Goal: Information Seeking & Learning: Learn about a topic

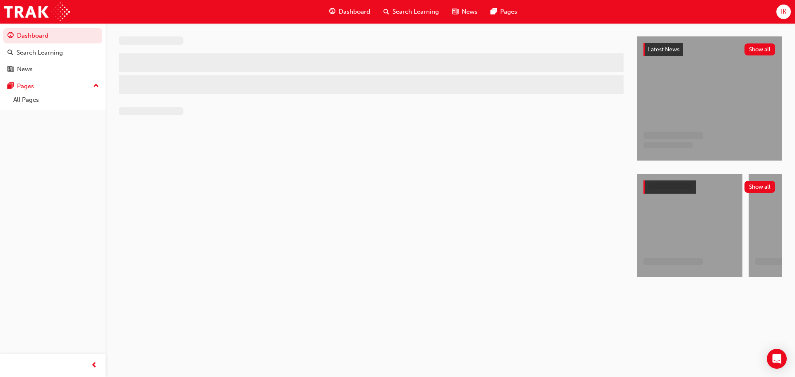
click at [406, 8] on span "Search Learning" at bounding box center [415, 12] width 46 height 10
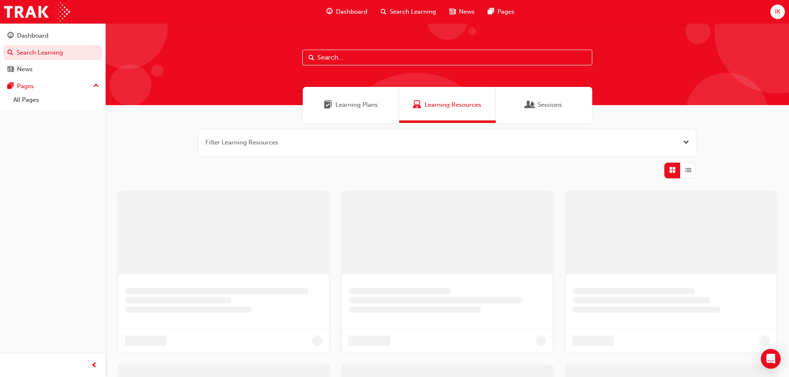
click at [363, 65] on div at bounding box center [447, 64] width 683 height 82
click at [358, 61] on input "text" at bounding box center [447, 58] width 290 height 16
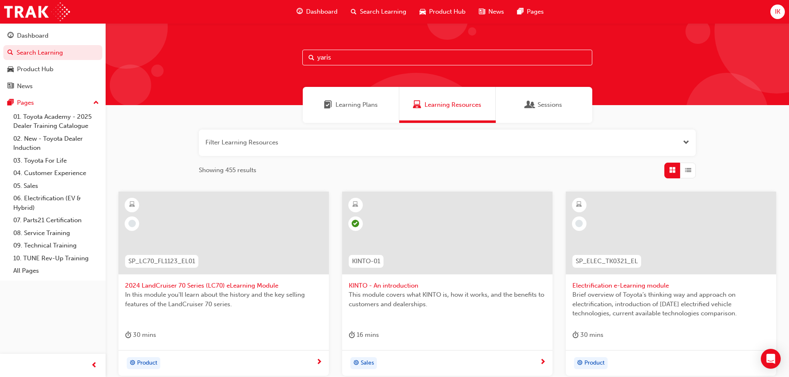
type input "yaris"
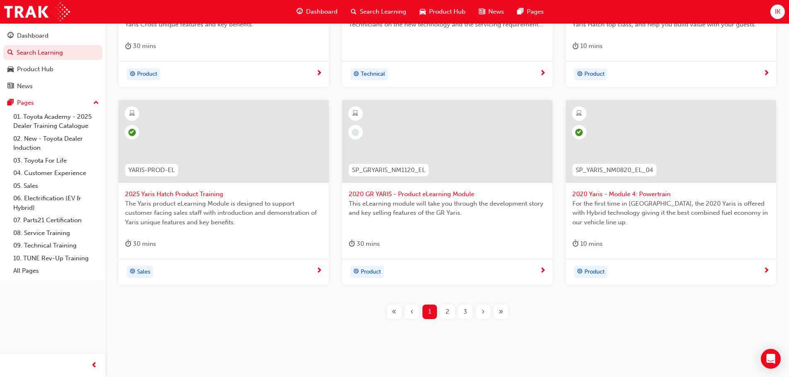
scroll to position [298, 0]
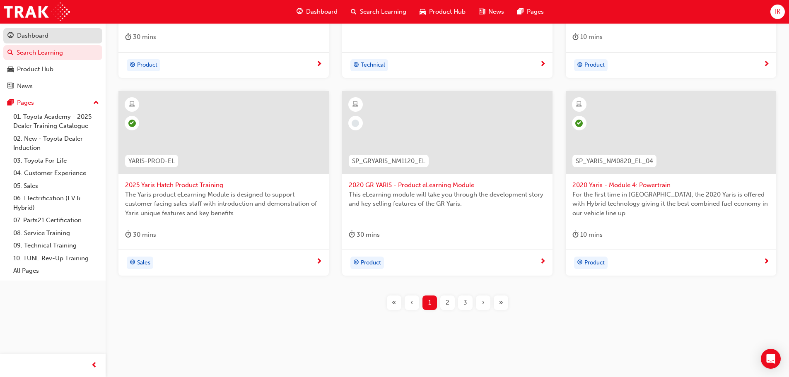
click at [57, 37] on div "Dashboard" at bounding box center [52, 36] width 91 height 10
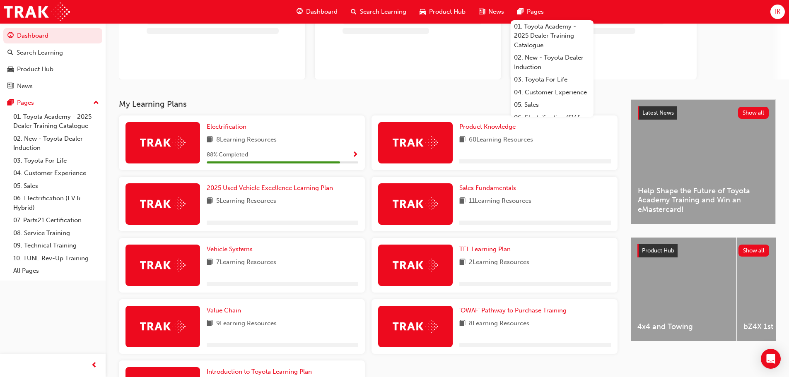
scroll to position [83, 0]
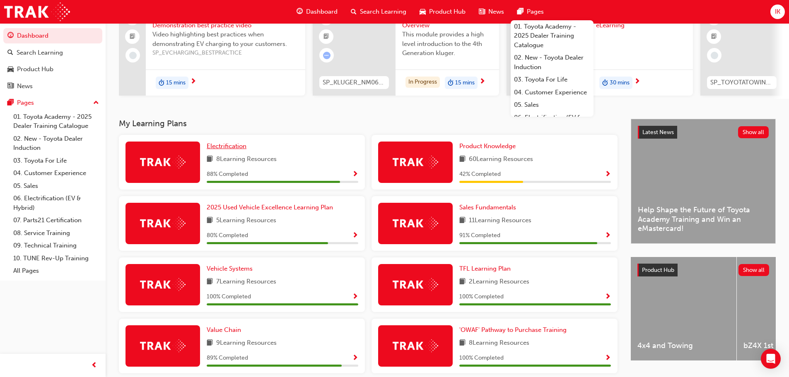
click at [236, 150] on span "Electrification" at bounding box center [227, 145] width 40 height 7
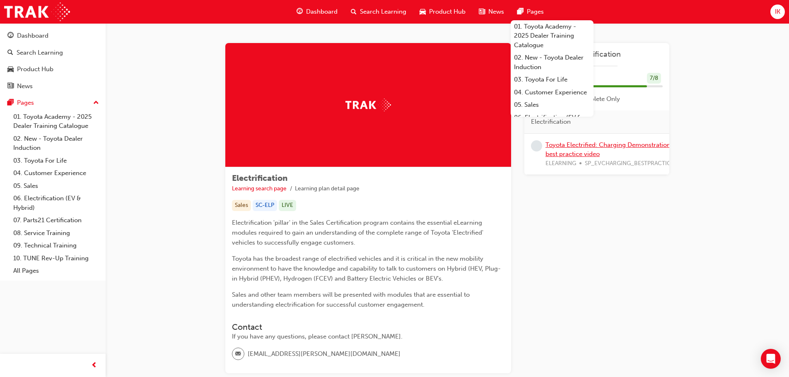
click at [579, 145] on link "Toyota Electrified: Charging Demonstration best practice video" at bounding box center [607, 149] width 125 height 17
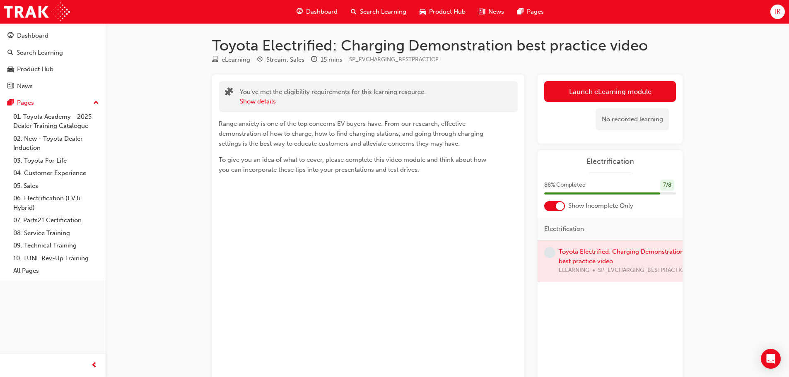
click at [377, 10] on span "Search Learning" at bounding box center [383, 12] width 46 height 10
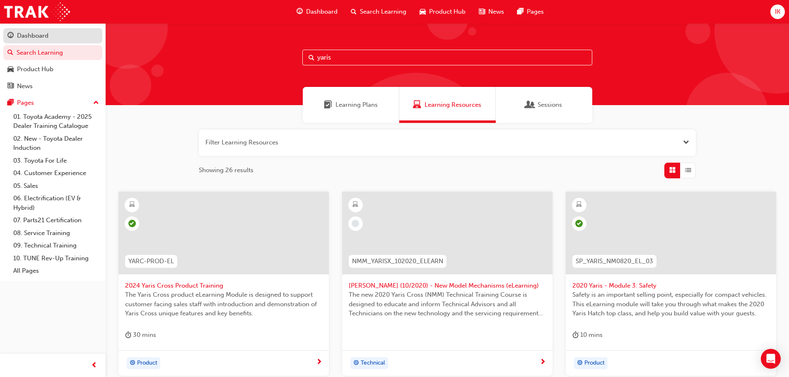
click at [45, 35] on div "Dashboard" at bounding box center [32, 36] width 31 height 10
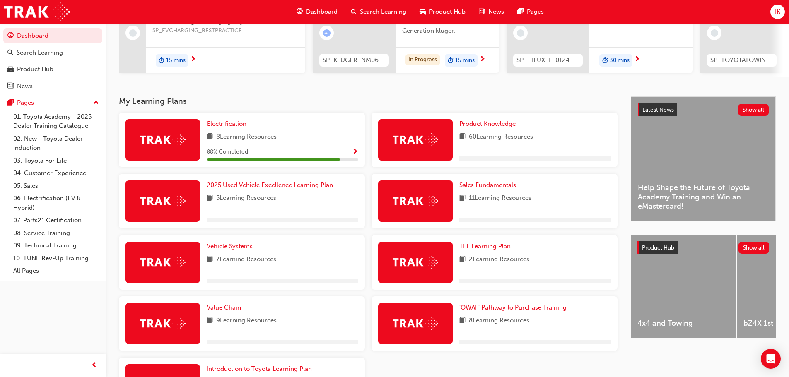
scroll to position [124, 0]
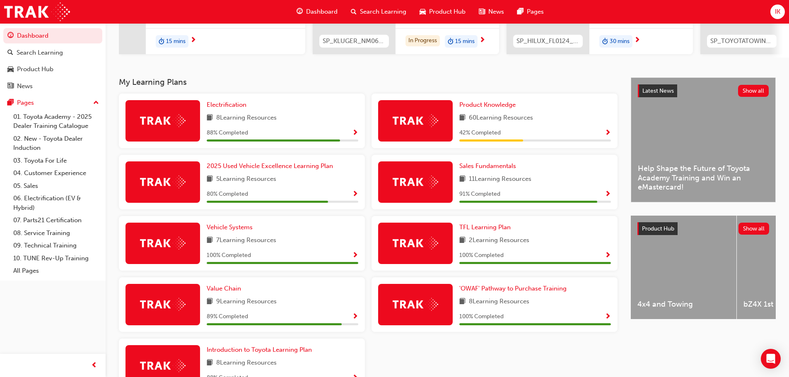
click at [503, 113] on div "Product Knowledge 60 Learning Resources 42 % Completed" at bounding box center [535, 120] width 152 height 41
click at [503, 108] on span "Product Knowledge" at bounding box center [487, 104] width 56 height 7
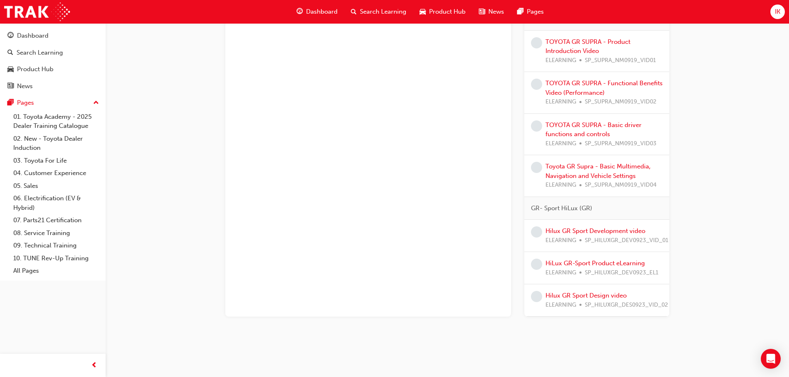
scroll to position [1632, 0]
click at [27, 81] on div "News" at bounding box center [52, 86] width 91 height 10
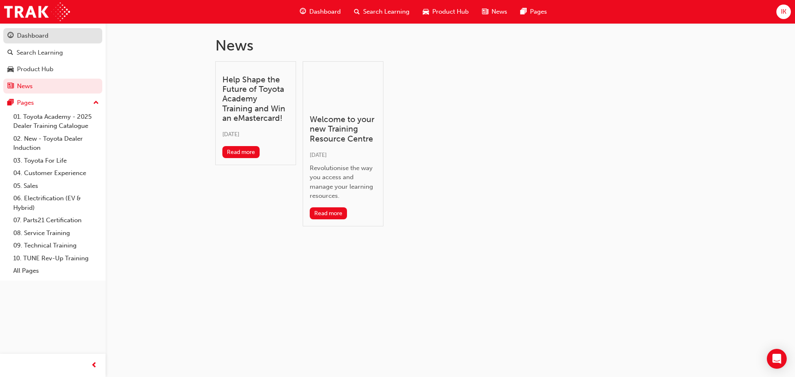
click at [36, 35] on div "Dashboard" at bounding box center [32, 36] width 31 height 10
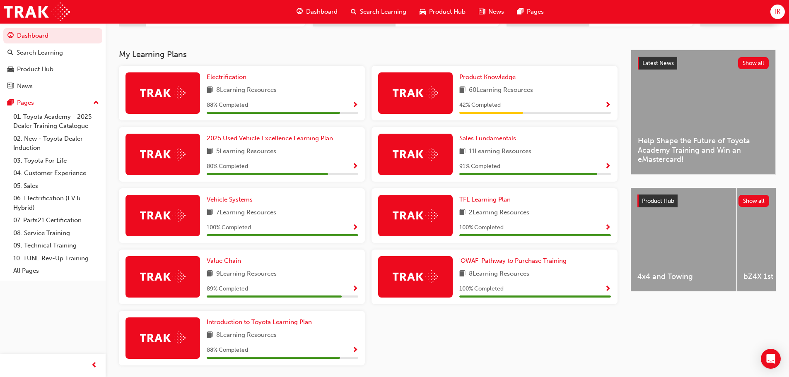
scroll to position [184, 0]
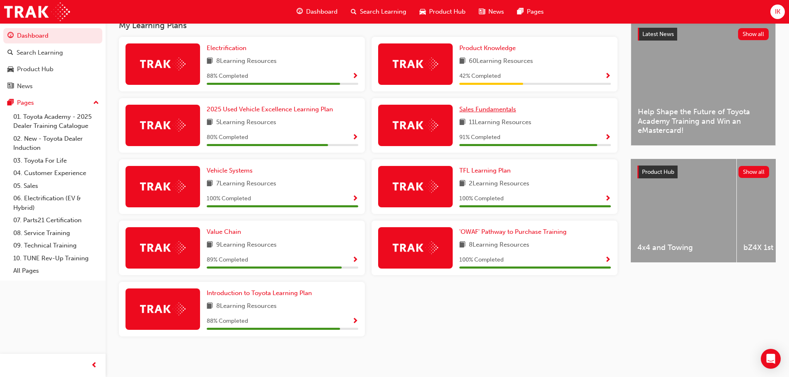
click at [481, 108] on span "Sales Fundamentals" at bounding box center [487, 109] width 57 height 7
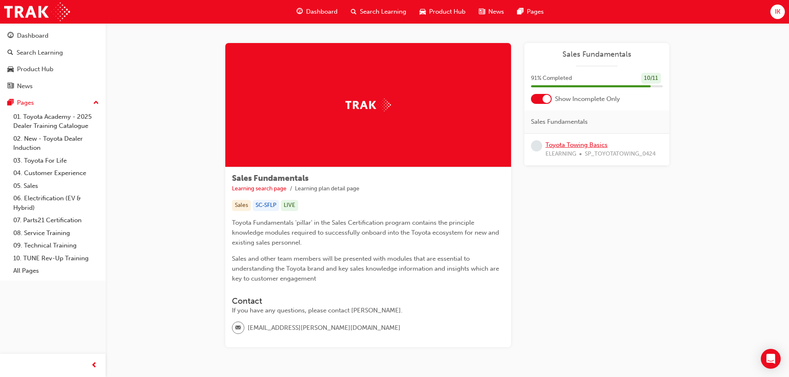
click at [583, 144] on link "Toyota Towing Basics" at bounding box center [576, 144] width 62 height 7
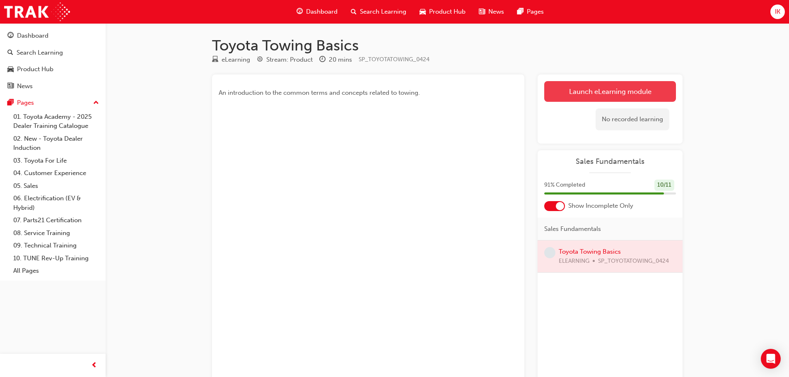
click at [579, 92] on link "Launch eLearning module" at bounding box center [610, 91] width 132 height 21
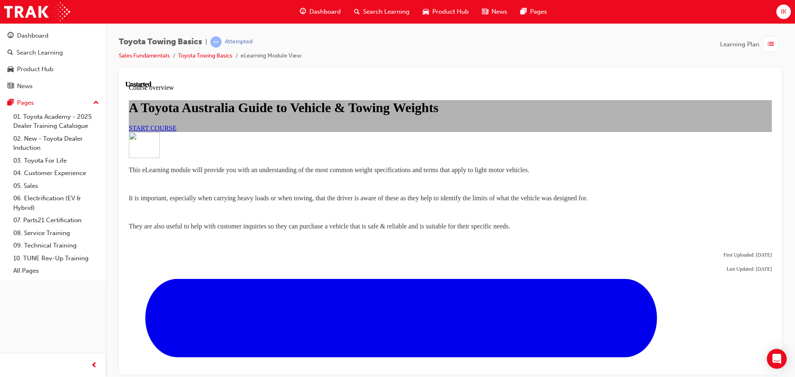
click at [176, 131] on span "START COURSE" at bounding box center [153, 127] width 48 height 7
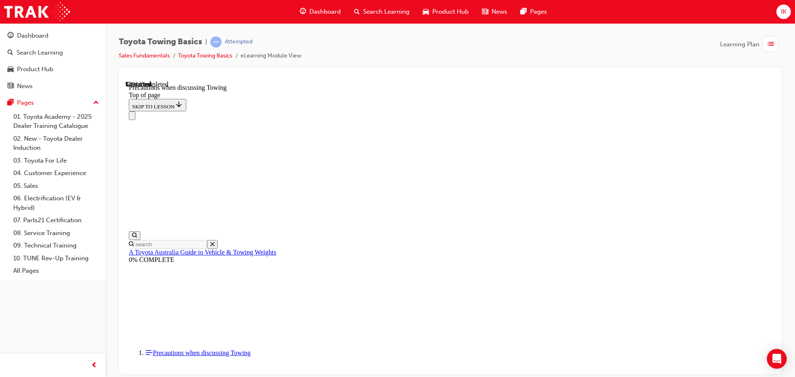
scroll to position [522, 0]
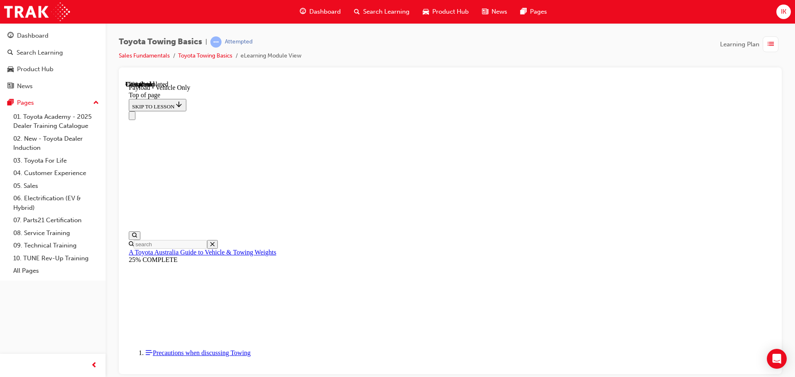
scroll to position [936, 0]
type input "3050"
type input "2110"
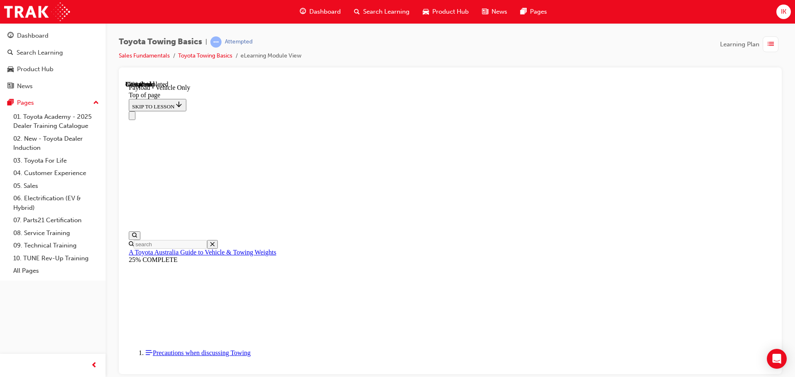
type input "95"
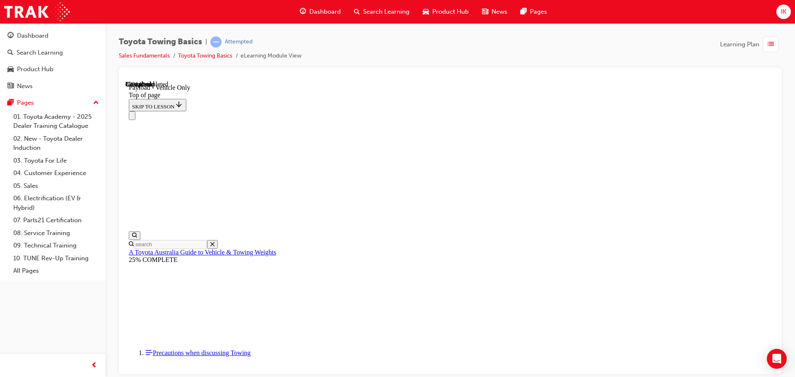
type input "150"
type input "125"
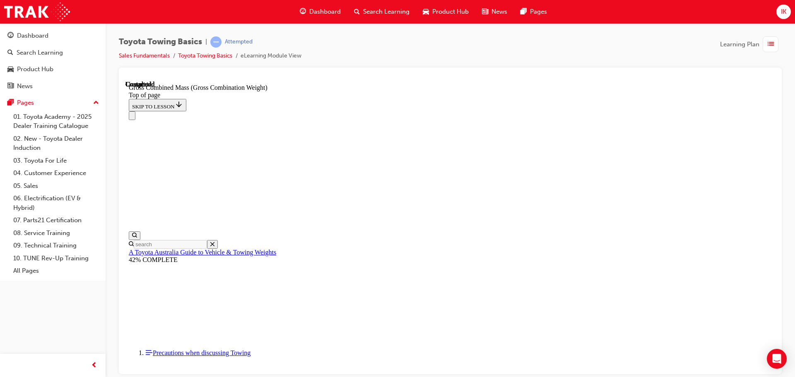
scroll to position [26, 0]
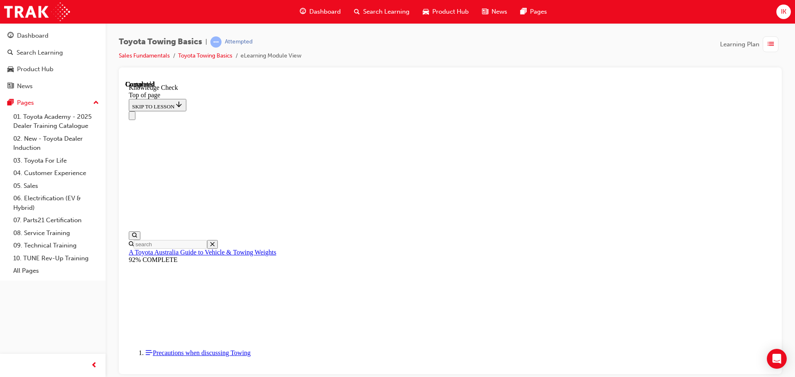
scroll to position [191, 0]
drag, startPoint x: 256, startPoint y: 8985, endPoint x: 303, endPoint y: 8843, distance: 149.5
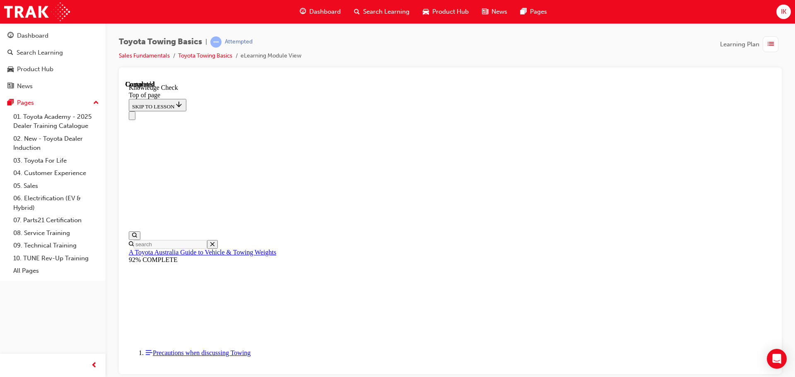
drag, startPoint x: 238, startPoint y: 8983, endPoint x: 299, endPoint y: 8839, distance: 156.8
drag, startPoint x: 247, startPoint y: 8979, endPoint x: 415, endPoint y: 8780, distance: 260.9
drag, startPoint x: 243, startPoint y: 8982, endPoint x: 301, endPoint y: 8845, distance: 148.1
drag, startPoint x: 241, startPoint y: 8978, endPoint x: 516, endPoint y: 8920, distance: 280.6
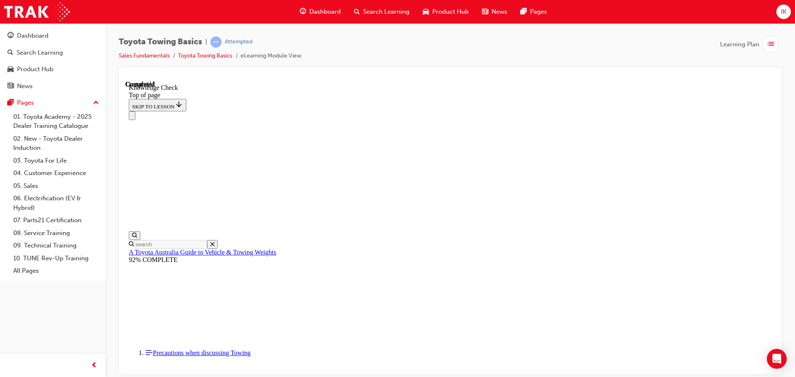
drag, startPoint x: 239, startPoint y: 8982, endPoint x: 438, endPoint y: 8937, distance: 204.2
drag, startPoint x: 243, startPoint y: 8984, endPoint x: 349, endPoint y: 8894, distance: 138.9
drag, startPoint x: 239, startPoint y: 8982, endPoint x: 221, endPoint y: 8939, distance: 46.2
drag, startPoint x: 248, startPoint y: 8978, endPoint x: 306, endPoint y: 8762, distance: 223.5
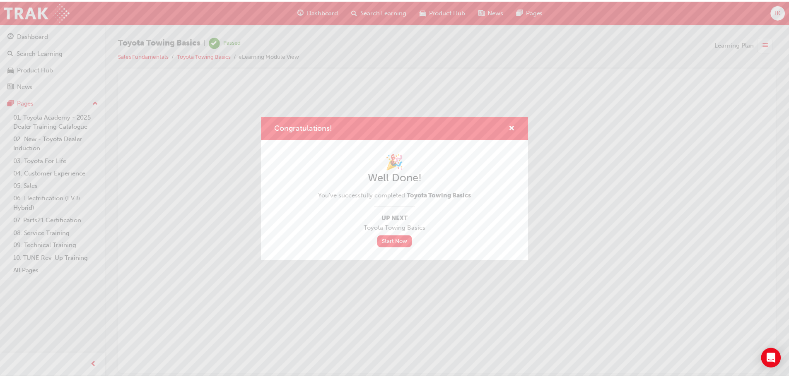
scroll to position [0, 0]
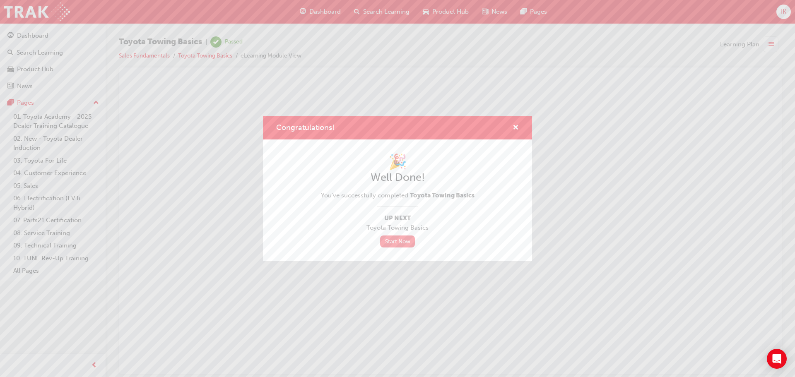
click at [404, 245] on link "Start Now" at bounding box center [397, 242] width 35 height 12
click at [519, 130] on div "Congratulations!" at bounding box center [397, 128] width 269 height 24
click at [517, 127] on span "cross-icon" at bounding box center [515, 128] width 6 height 7
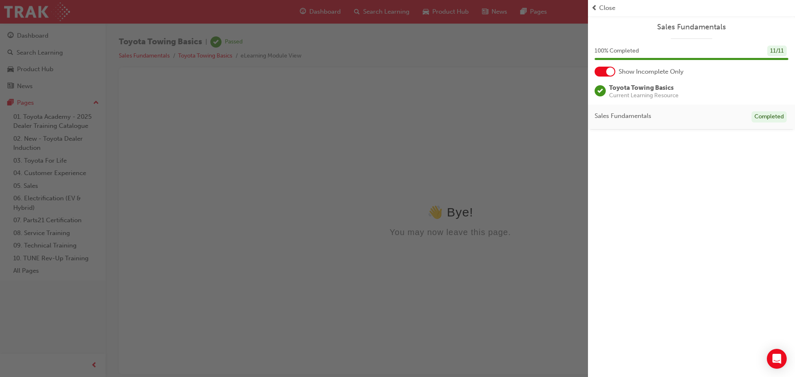
click at [601, 8] on span "Close" at bounding box center [607, 8] width 16 height 10
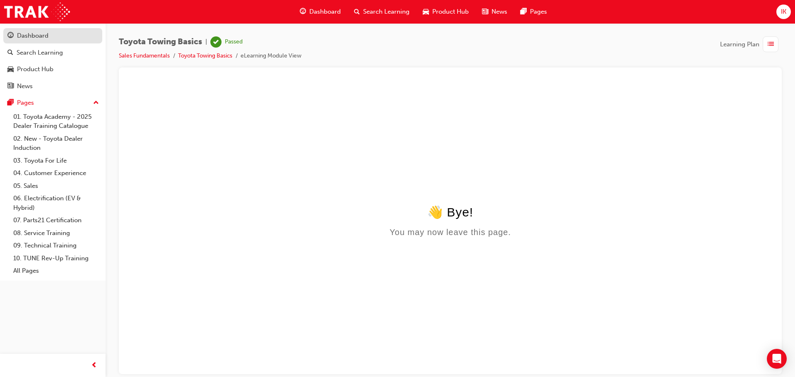
click at [46, 32] on div "Dashboard" at bounding box center [32, 36] width 31 height 10
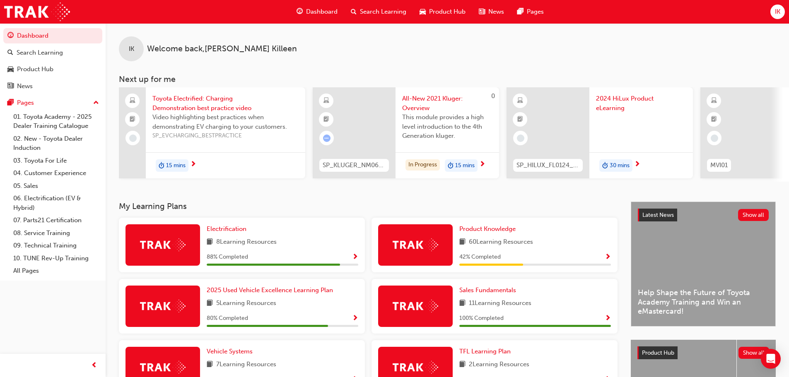
scroll to position [124, 0]
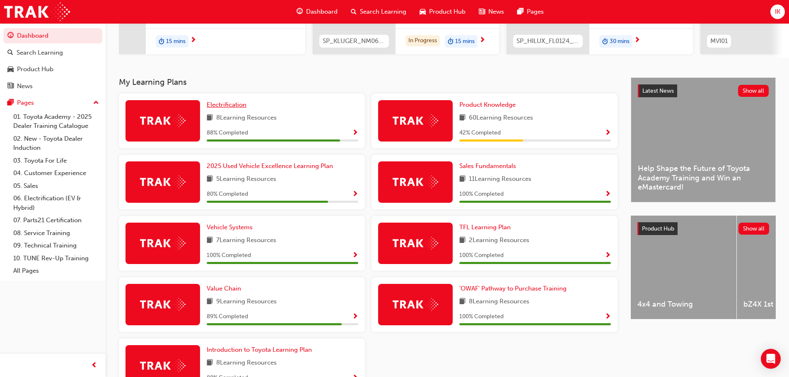
click at [231, 108] on span "Electrification" at bounding box center [227, 104] width 40 height 7
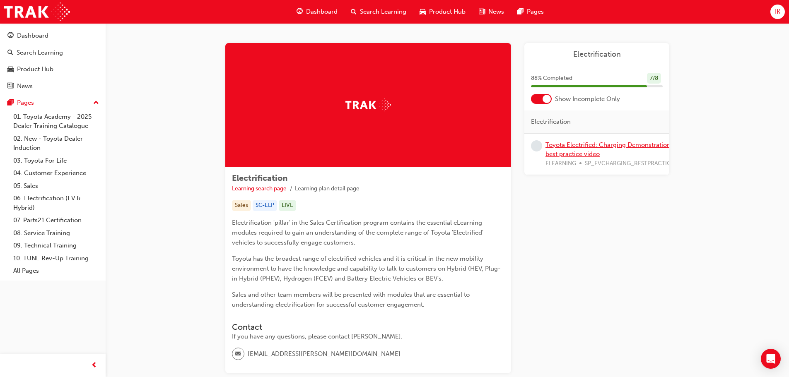
click at [584, 147] on link "Toyota Electrified: Charging Demonstration best practice video" at bounding box center [607, 149] width 125 height 17
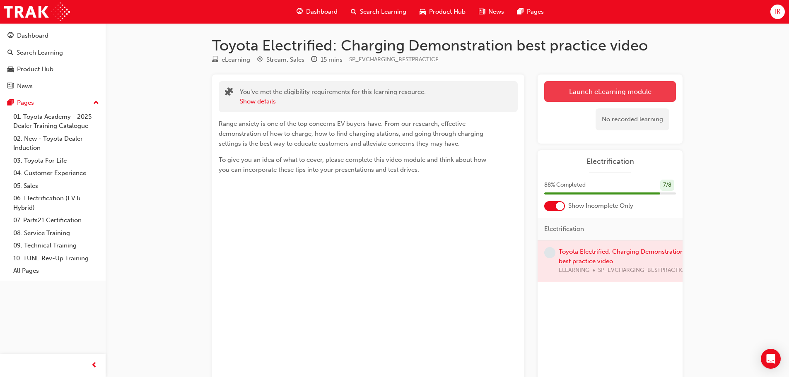
click at [623, 87] on link "Launch eLearning module" at bounding box center [610, 91] width 132 height 21
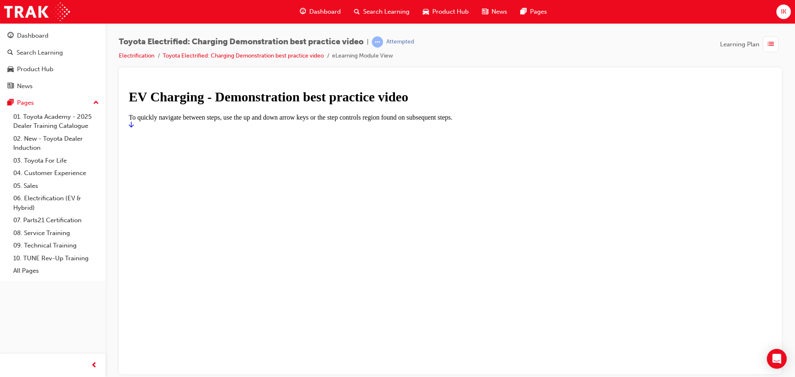
click at [134, 128] on link "Start" at bounding box center [131, 124] width 5 height 7
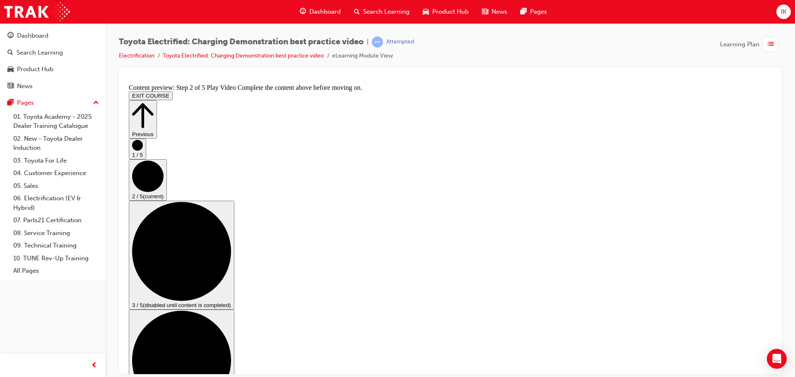
drag, startPoint x: 676, startPoint y: 334, endPoint x: 667, endPoint y: 334, distance: 8.3
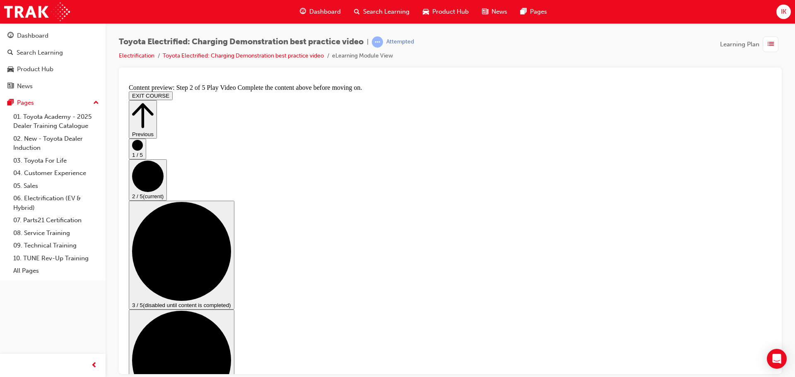
scroll to position [45, 0]
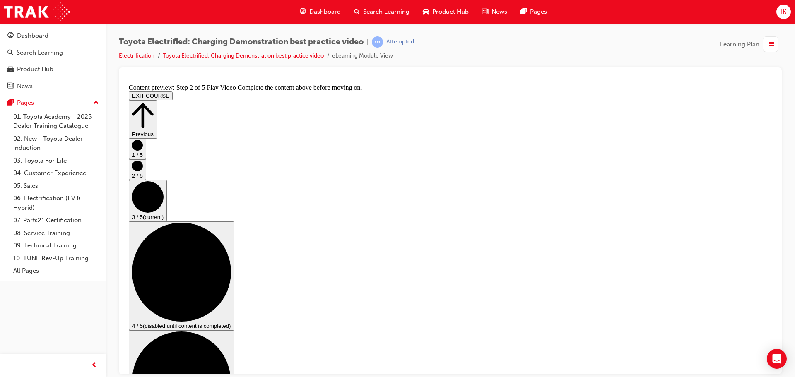
scroll to position [83, 0]
checkbox input "true"
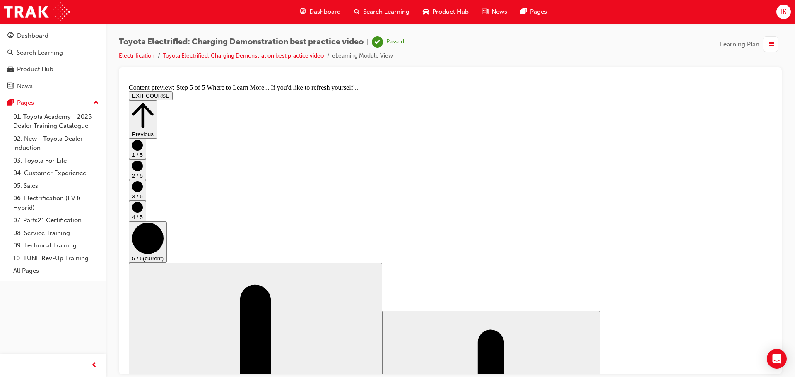
scroll to position [87, 0]
click at [173, 91] on button "EXIT COURSE" at bounding box center [151, 95] width 44 height 9
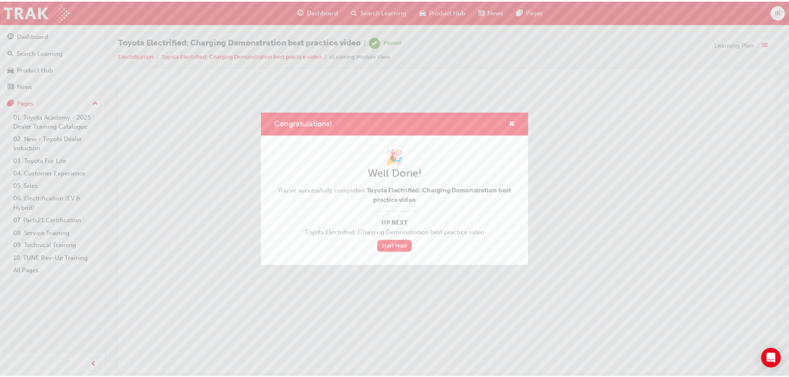
scroll to position [0, 0]
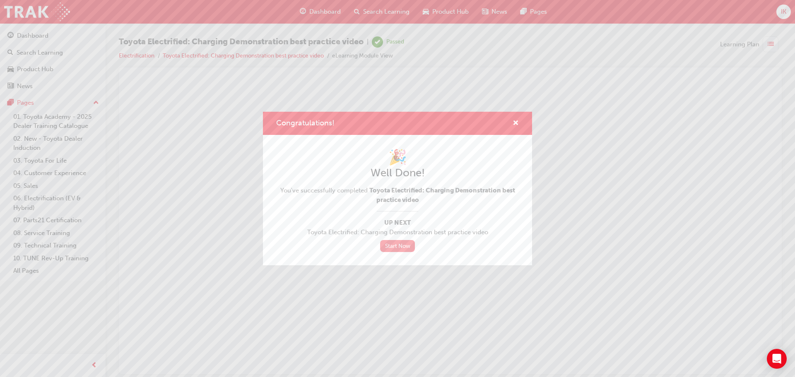
click at [394, 245] on link "Start Now" at bounding box center [397, 246] width 35 height 12
click at [511, 121] on div "Congratulations!" at bounding box center [512, 123] width 13 height 10
click at [515, 123] on span "cross-icon" at bounding box center [515, 123] width 6 height 7
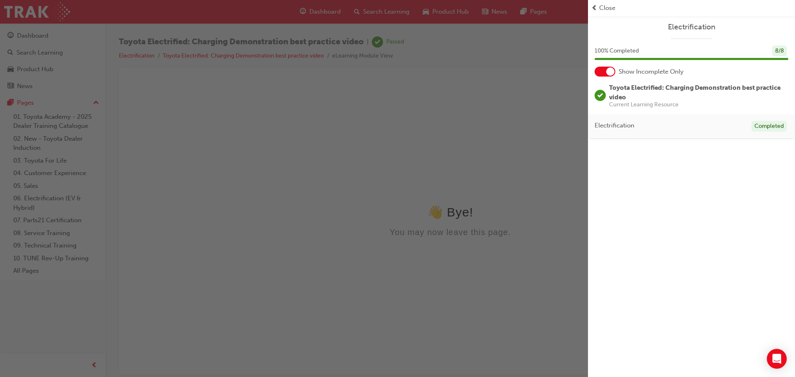
drag, startPoint x: 537, startPoint y: 88, endPoint x: 397, endPoint y: 2, distance: 163.7
click at [537, 88] on div "button" at bounding box center [294, 188] width 588 height 377
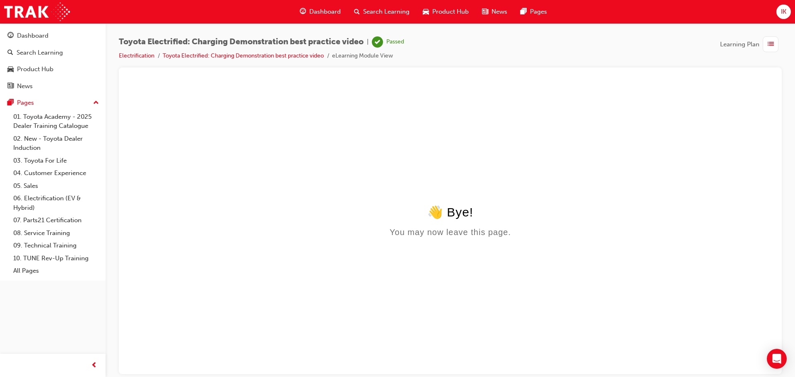
click at [319, 11] on span "Dashboard" at bounding box center [324, 12] width 31 height 10
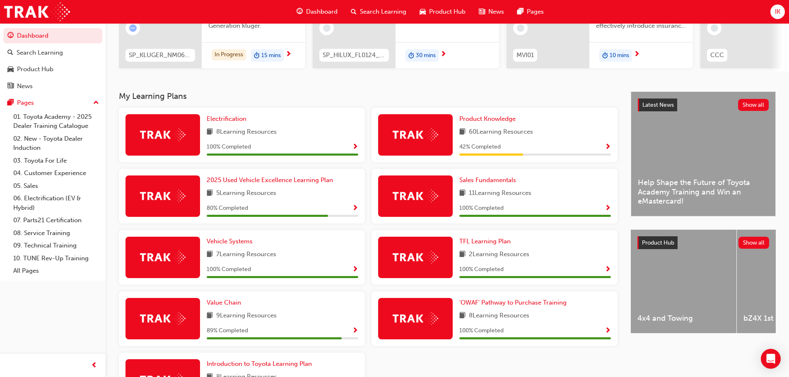
scroll to position [124, 0]
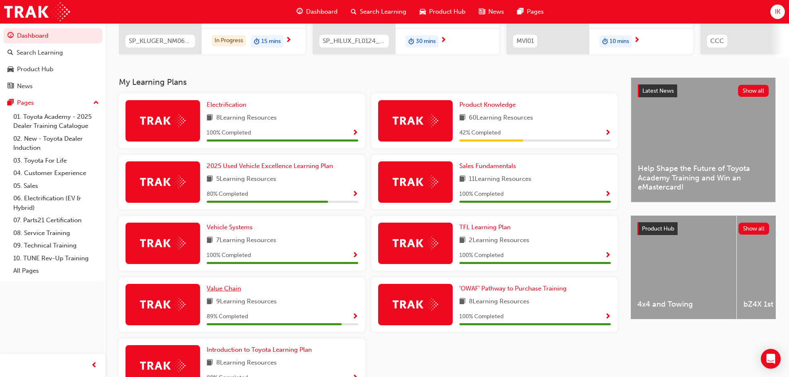
click at [226, 292] on span "Value Chain" at bounding box center [224, 288] width 34 height 7
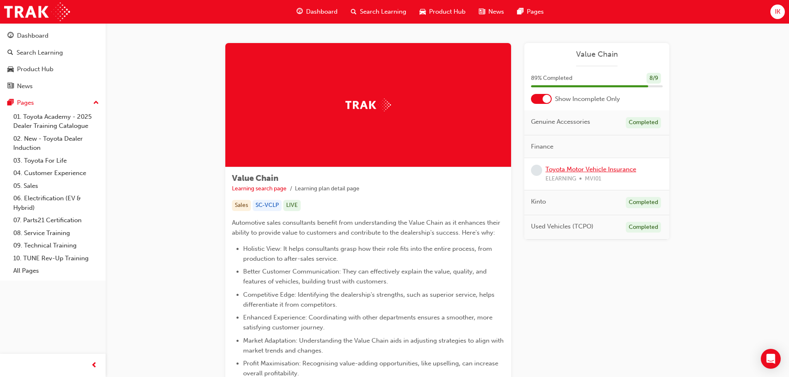
click at [608, 170] on link "Toyota Motor Vehicle Insurance" at bounding box center [590, 169] width 91 height 7
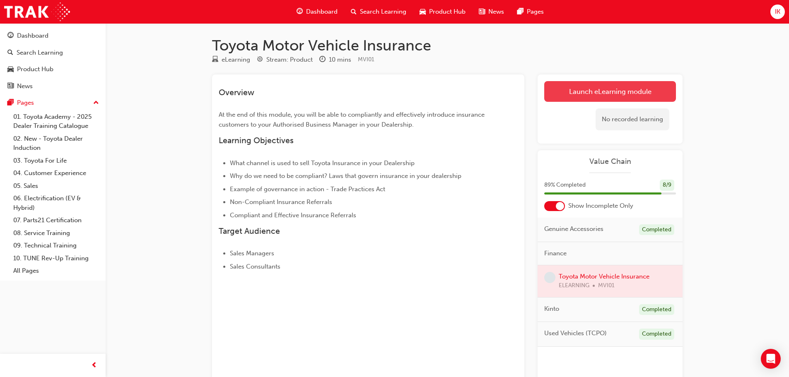
click at [649, 97] on link "Launch eLearning module" at bounding box center [610, 91] width 132 height 21
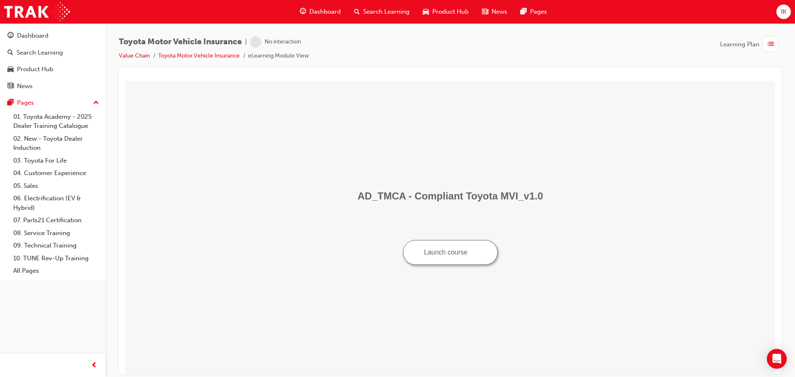
click at [449, 258] on button "Launch course" at bounding box center [450, 252] width 95 height 25
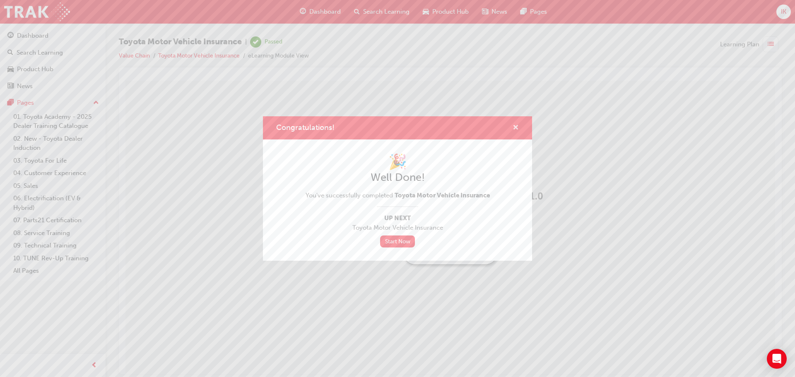
click at [515, 126] on span "cross-icon" at bounding box center [515, 128] width 6 height 7
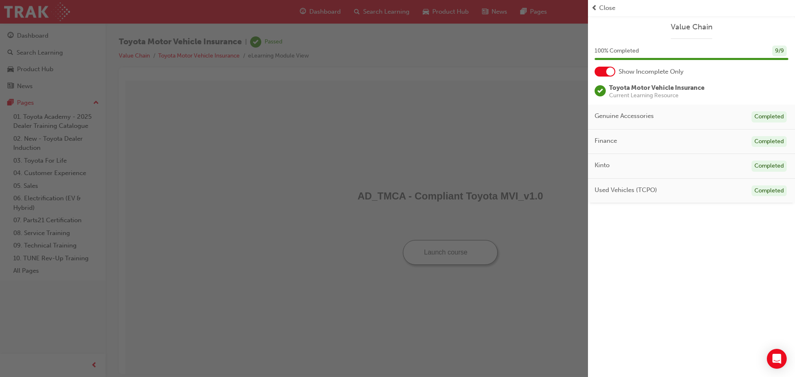
click at [601, 14] on div "Close" at bounding box center [691, 8] width 207 height 16
click at [601, 12] on span "Close" at bounding box center [607, 8] width 16 height 10
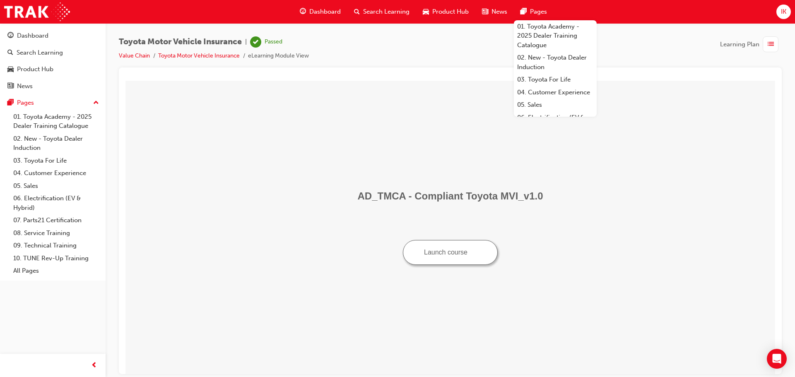
click at [332, 13] on span "Dashboard" at bounding box center [324, 12] width 31 height 10
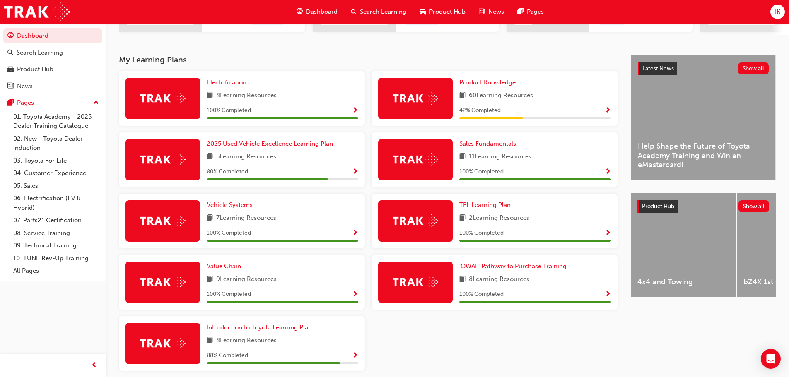
scroll to position [166, 0]
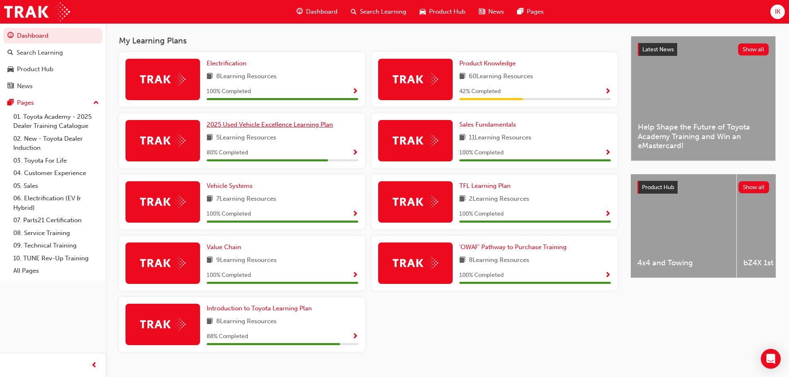
click at [267, 127] on span "2025 Used Vehicle Excellence Learning Plan" at bounding box center [270, 124] width 126 height 7
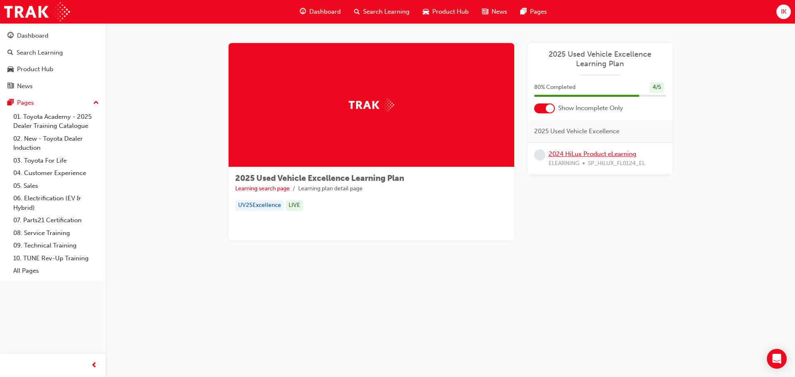
click at [586, 155] on link "2024 HiLux Product eLearning" at bounding box center [592, 153] width 88 height 7
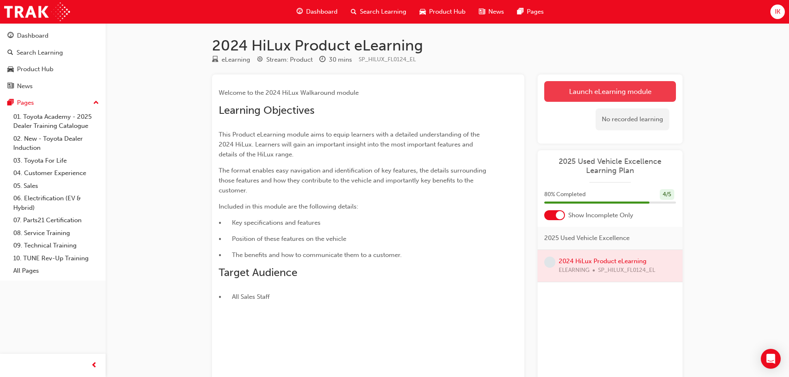
click at [594, 91] on link "Launch eLearning module" at bounding box center [610, 91] width 132 height 21
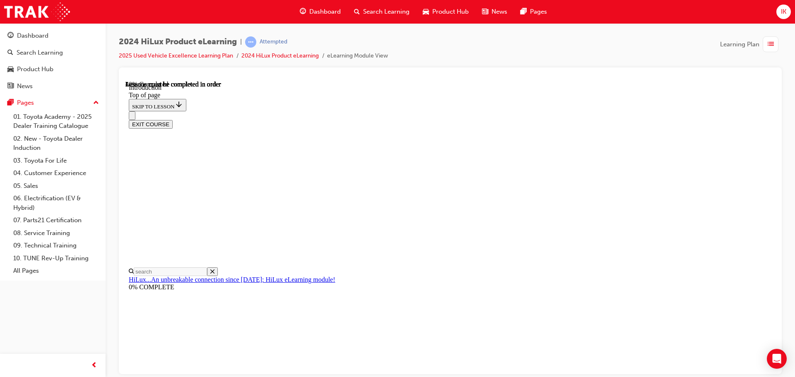
scroll to position [315, 0]
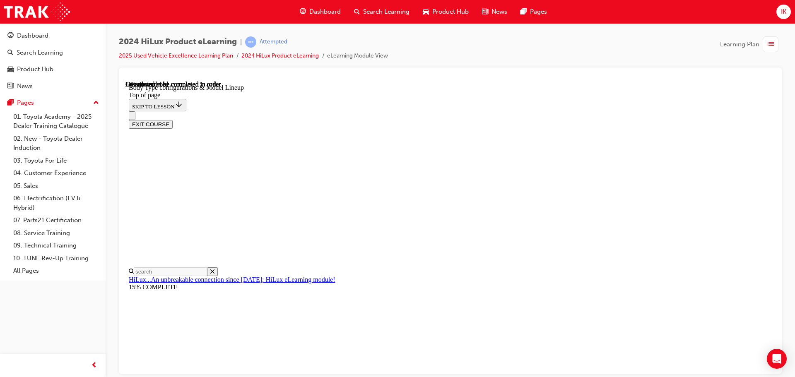
scroll to position [233, 0]
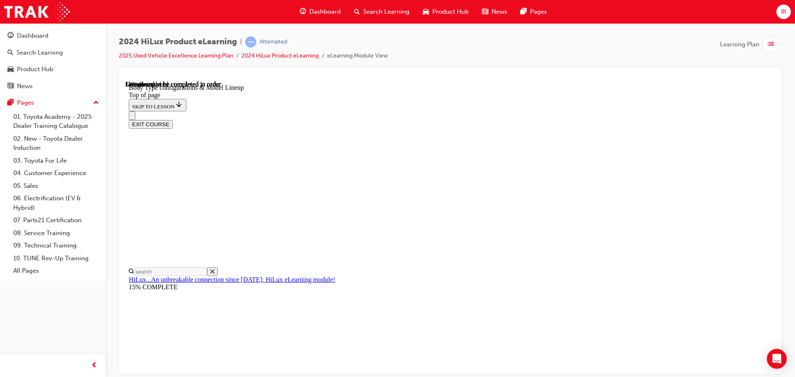
scroll to position [0, 192]
drag, startPoint x: 467, startPoint y: 172, endPoint x: 482, endPoint y: 172, distance: 14.9
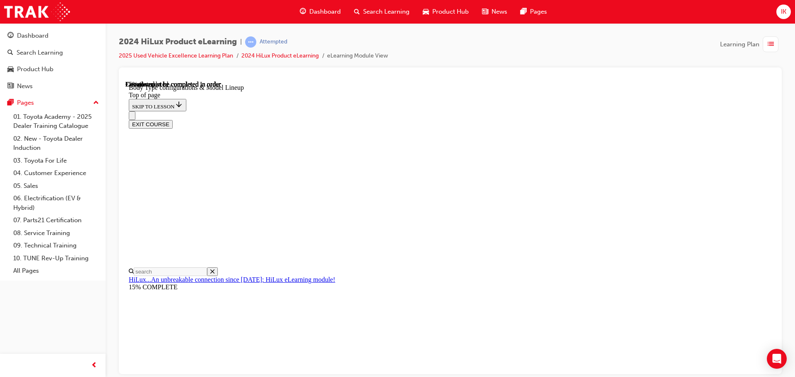
scroll to position [355, 0]
click at [589, 111] on div "EXIT COURSE" at bounding box center [447, 119] width 637 height 17
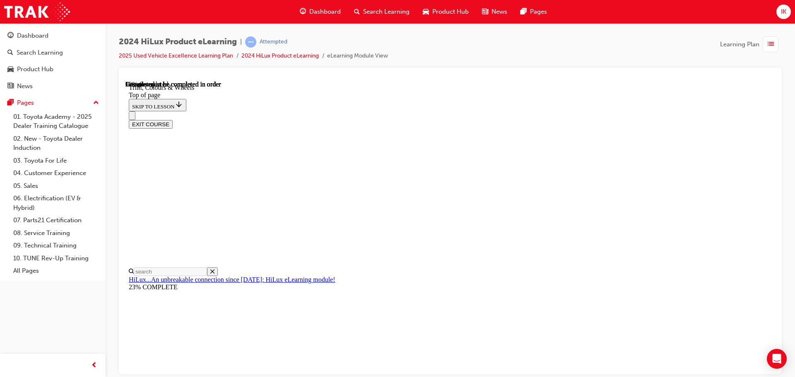
scroll to position [1260, 0]
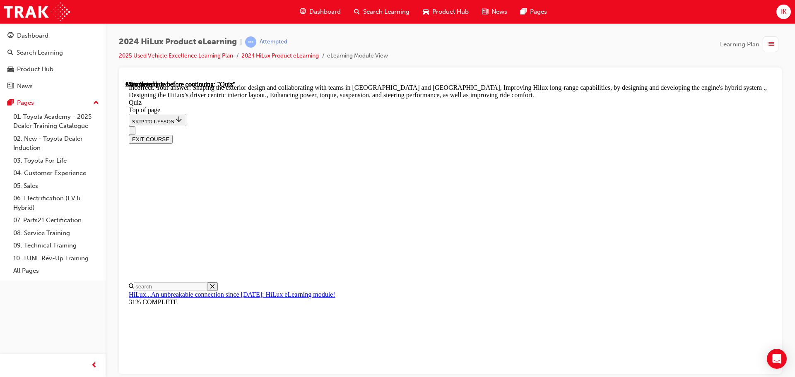
scroll to position [192, 0]
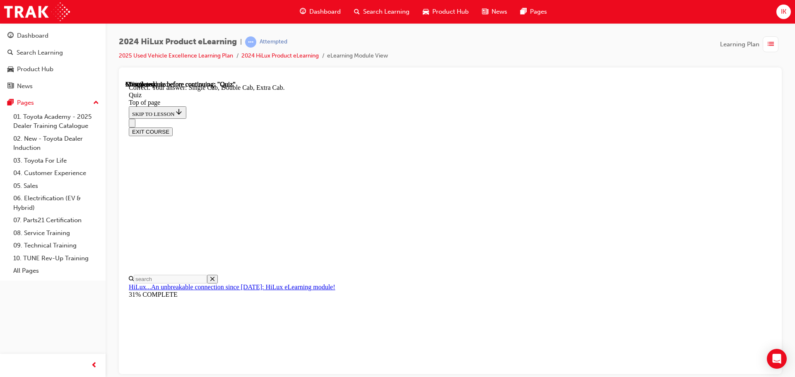
scroll to position [214, 0]
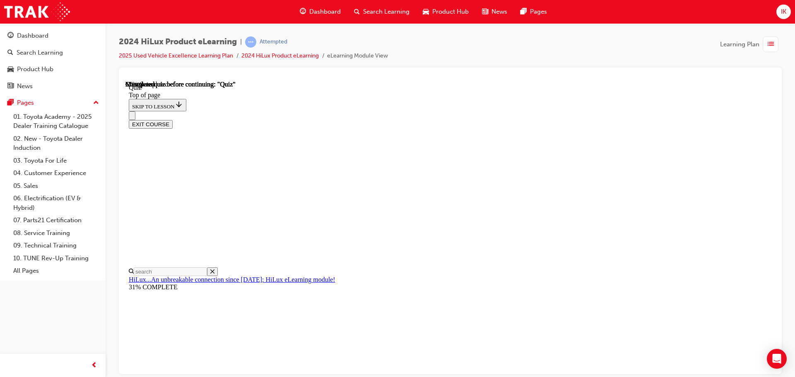
scroll to position [41, 0]
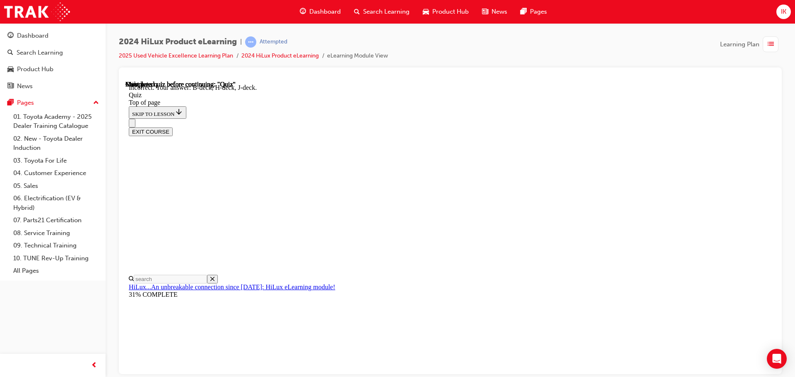
scroll to position [153, 0]
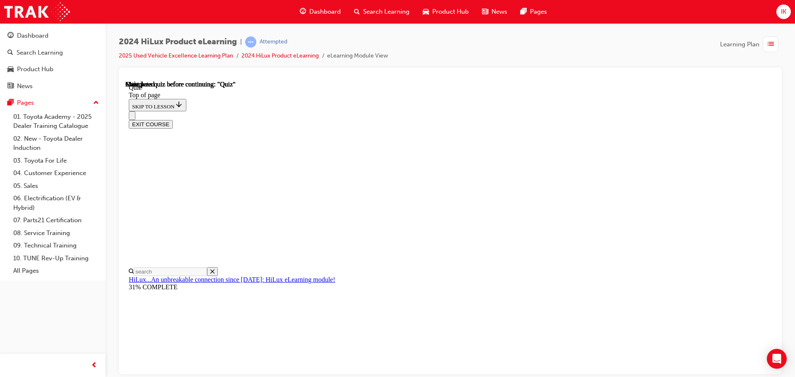
scroll to position [156, 0]
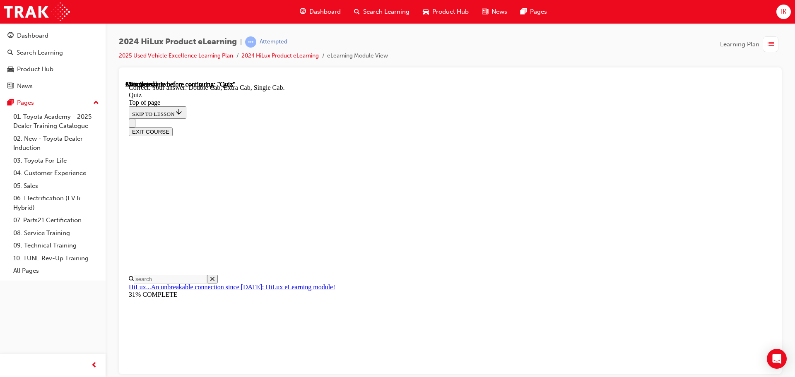
scroll to position [214, 0]
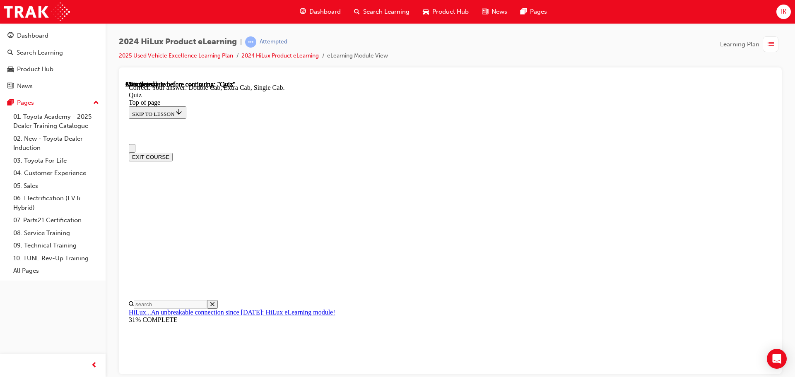
scroll to position [83, 0]
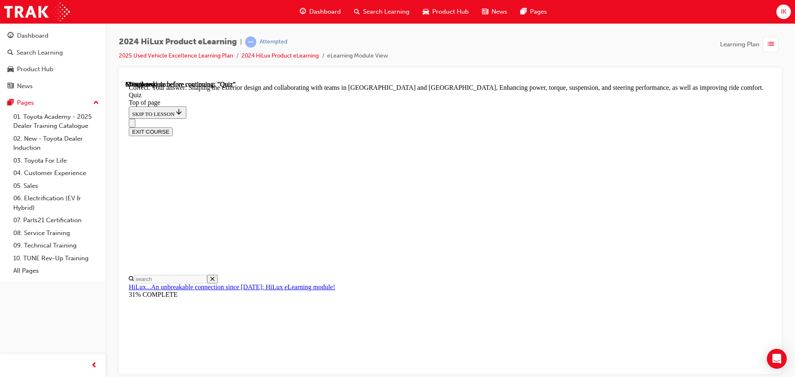
scroll to position [192, 0]
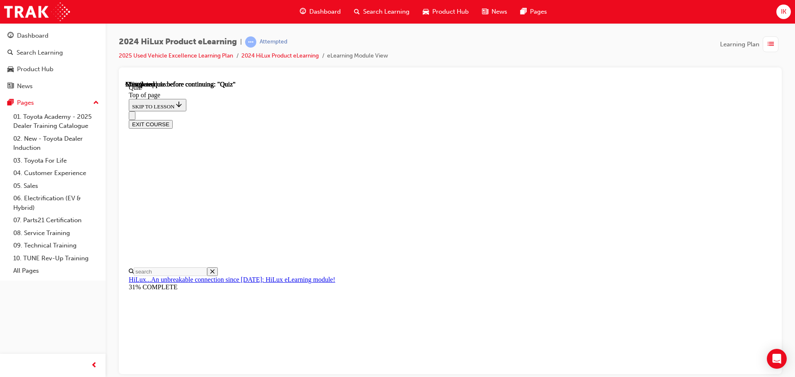
scroll to position [41, 0]
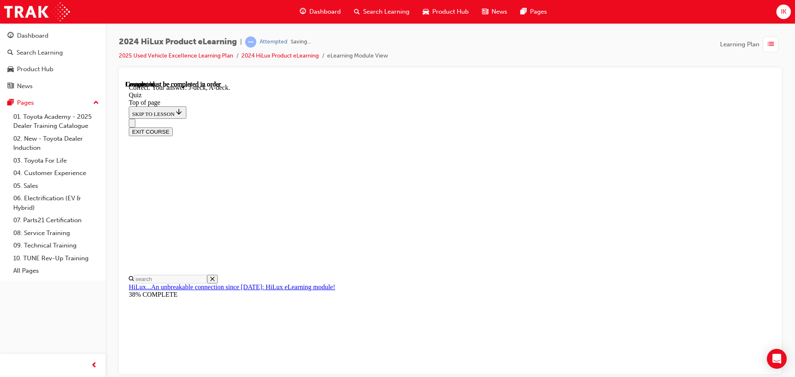
scroll to position [153, 0]
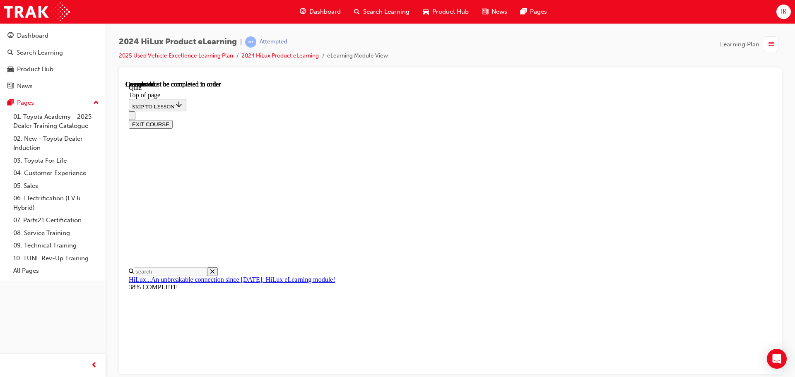
scroll to position [156, 0]
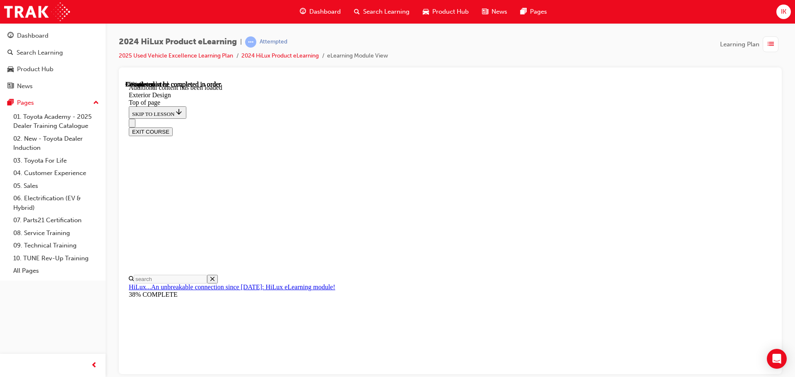
scroll to position [124, 0]
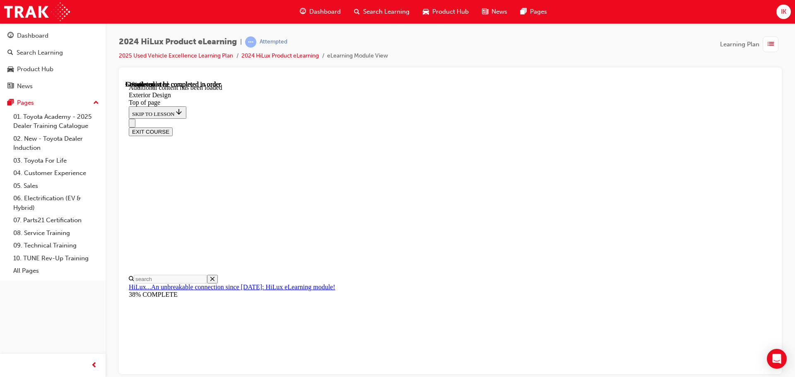
scroll to position [2181, 0]
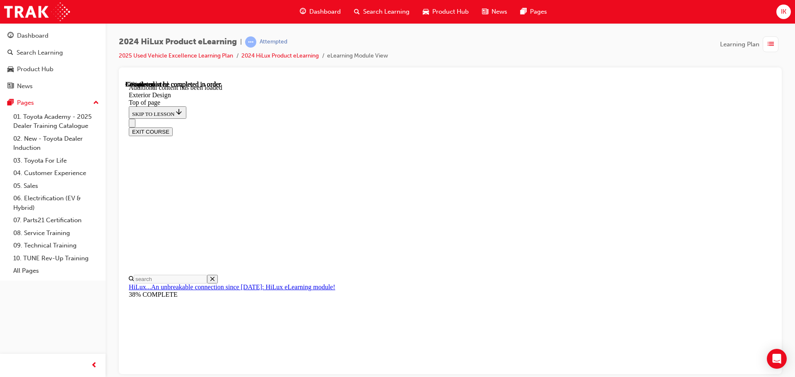
drag, startPoint x: 414, startPoint y: 177, endPoint x: 460, endPoint y: 201, distance: 52.2
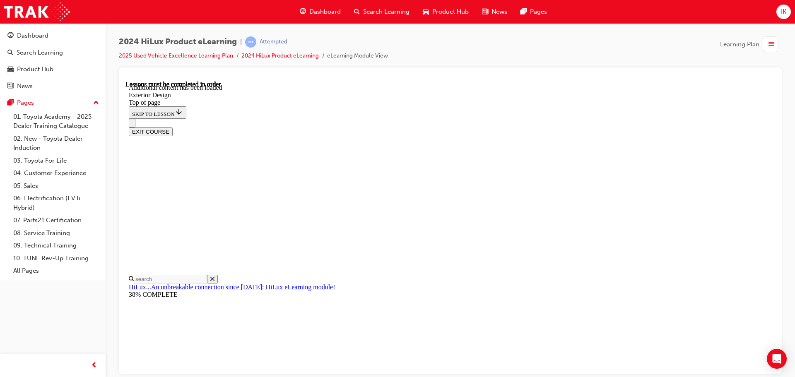
drag, startPoint x: 712, startPoint y: 226, endPoint x: 572, endPoint y: 267, distance: 145.3
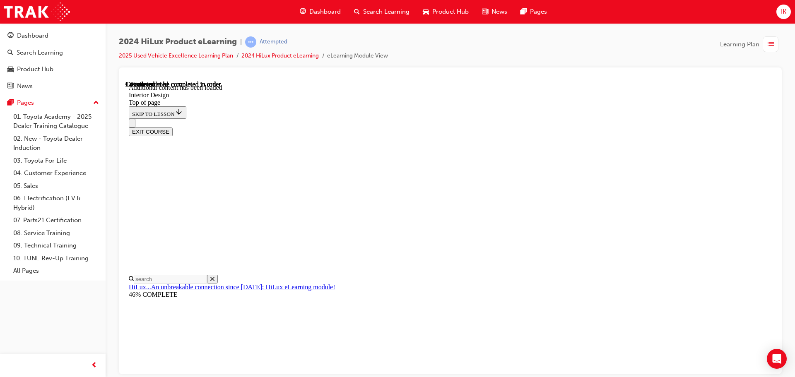
scroll to position [150, 0]
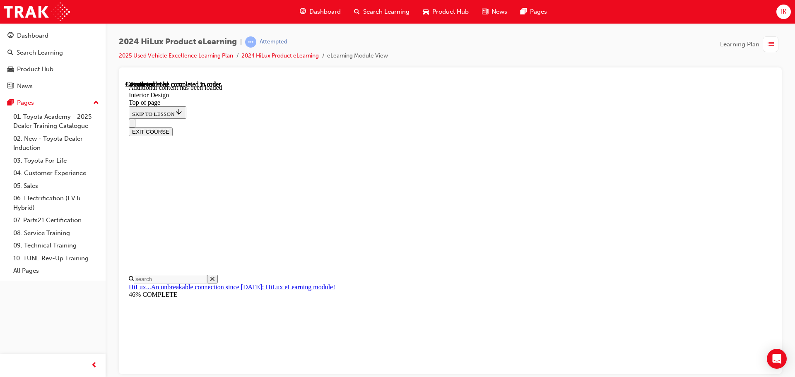
scroll to position [426, 0]
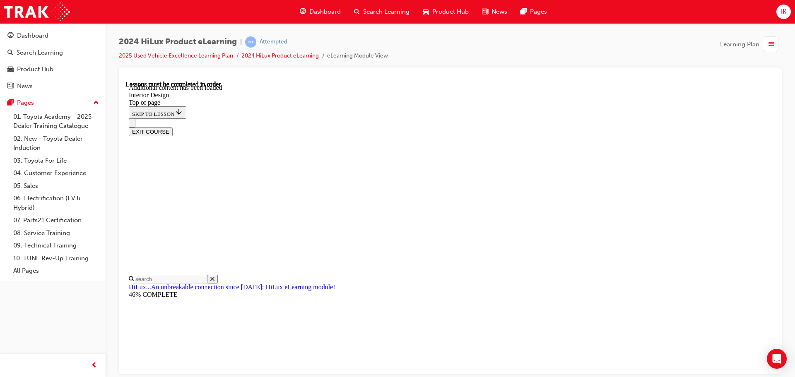
drag, startPoint x: 564, startPoint y: 219, endPoint x: 614, endPoint y: 147, distance: 88.1
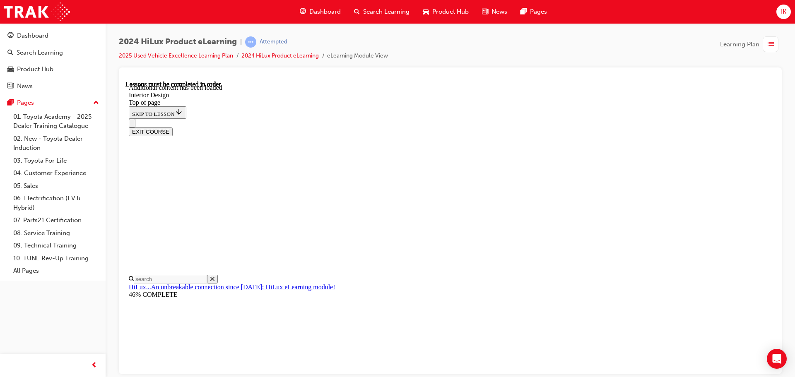
drag, startPoint x: 687, startPoint y: 206, endPoint x: 702, endPoint y: 200, distance: 16.3
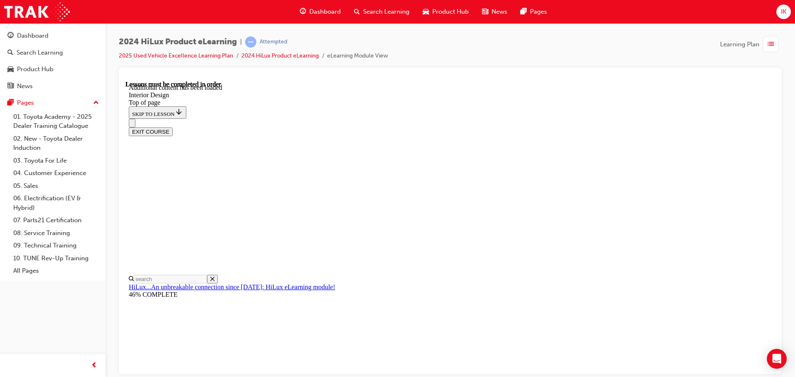
drag, startPoint x: 259, startPoint y: 289, endPoint x: 277, endPoint y: 287, distance: 18.3
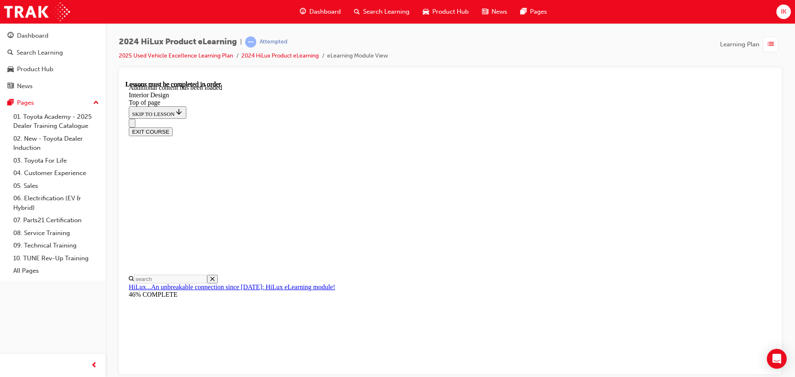
click at [405, 118] on div "EXIT COURSE" at bounding box center [447, 126] width 637 height 17
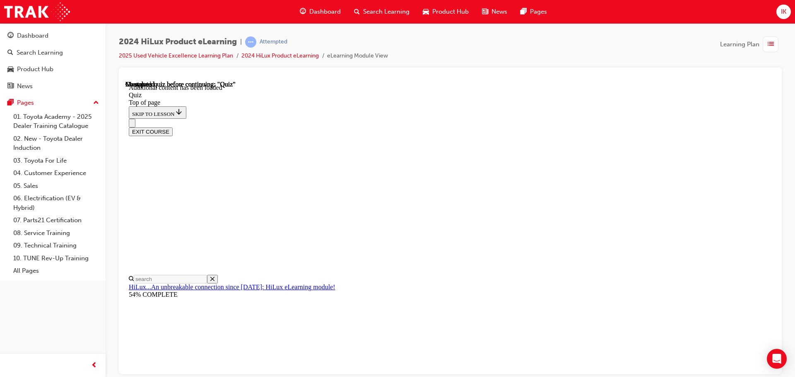
scroll to position [26, 0]
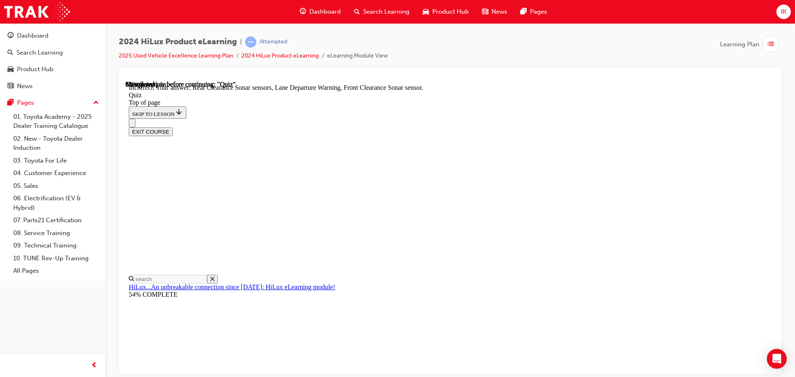
drag, startPoint x: 498, startPoint y: 287, endPoint x: 498, endPoint y: 299, distance: 12.4
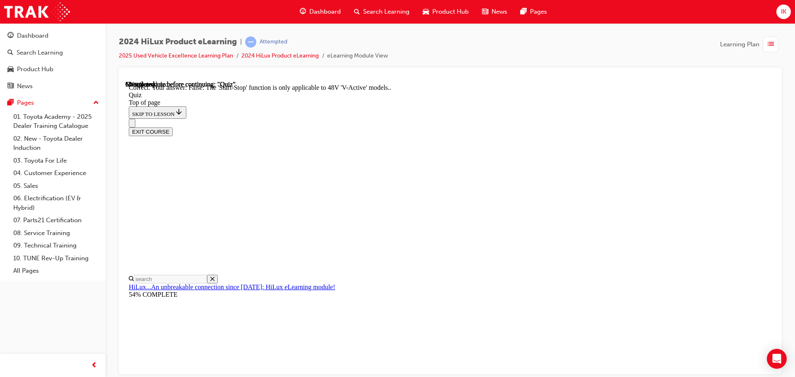
scroll to position [103, 0]
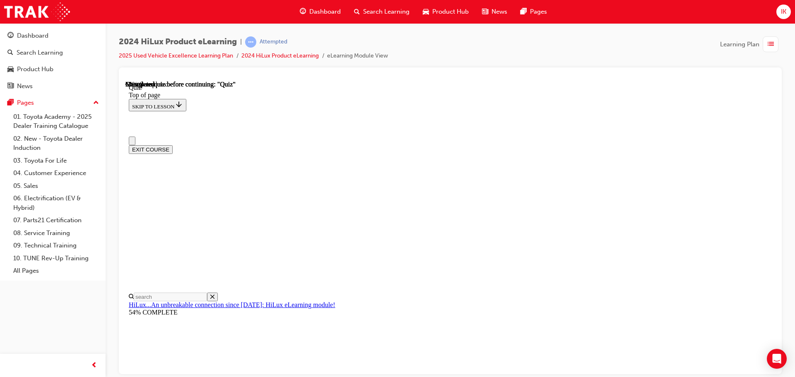
scroll to position [41, 0]
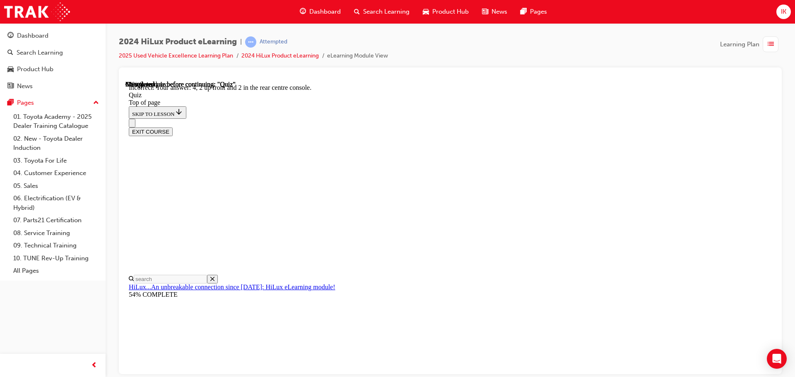
scroll to position [134, 0]
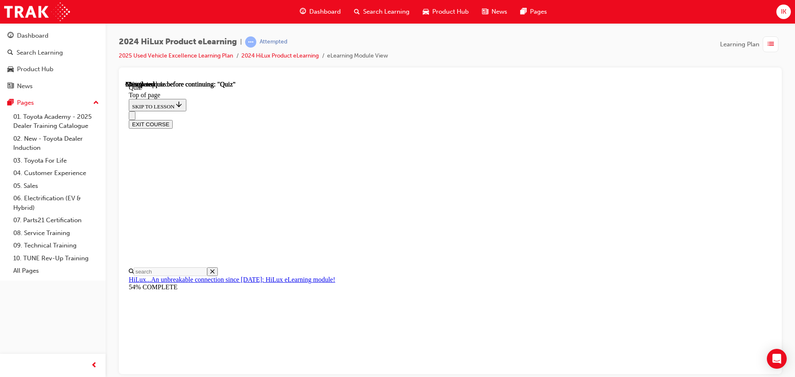
scroll to position [75, 0]
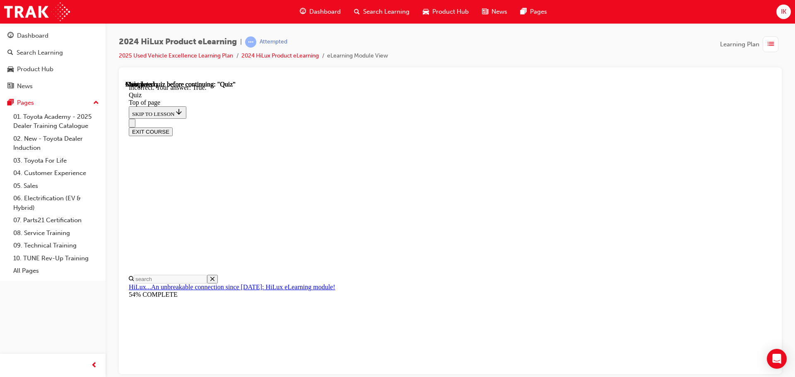
scroll to position [101, 0]
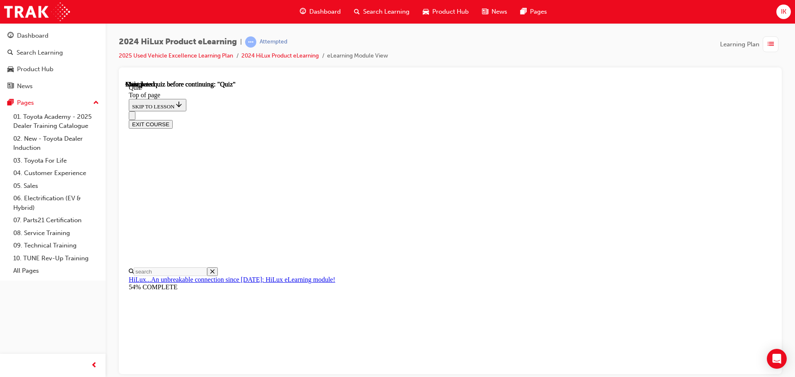
scroll to position [156, 0]
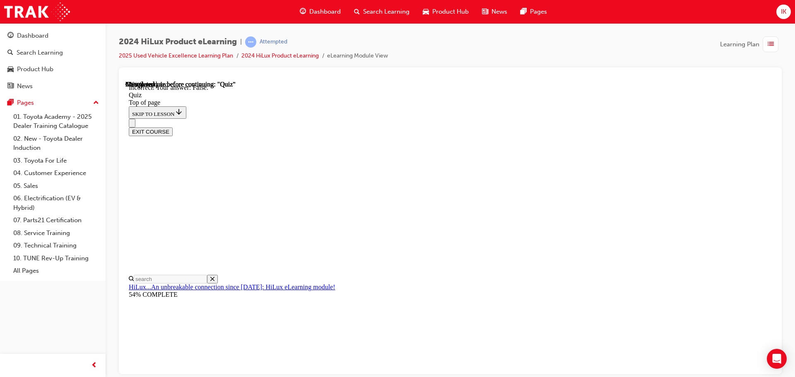
scroll to position [115, 0]
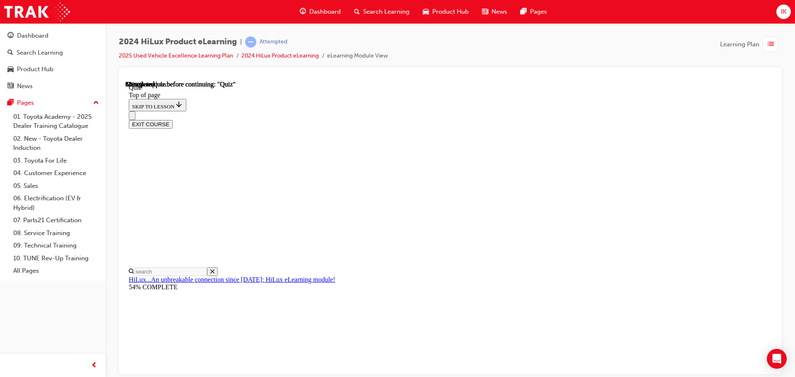
scroll to position [82, 0]
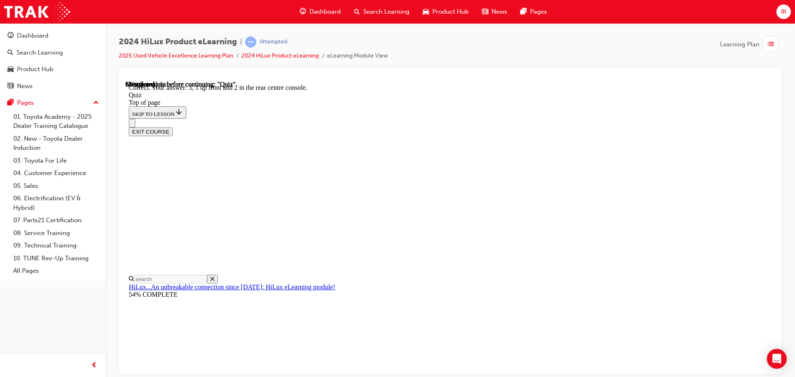
scroll to position [134, 0]
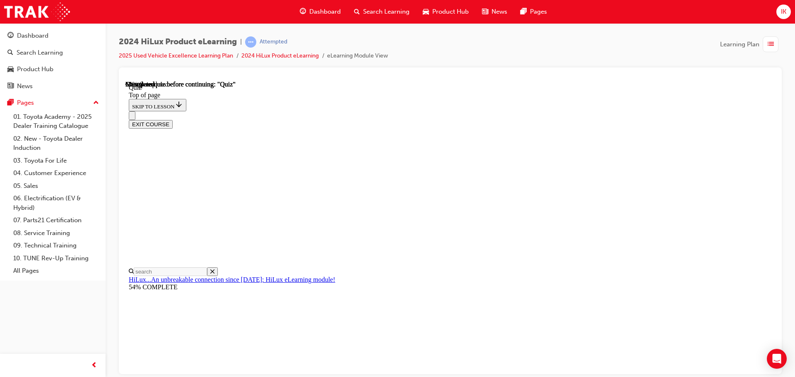
scroll to position [75, 0]
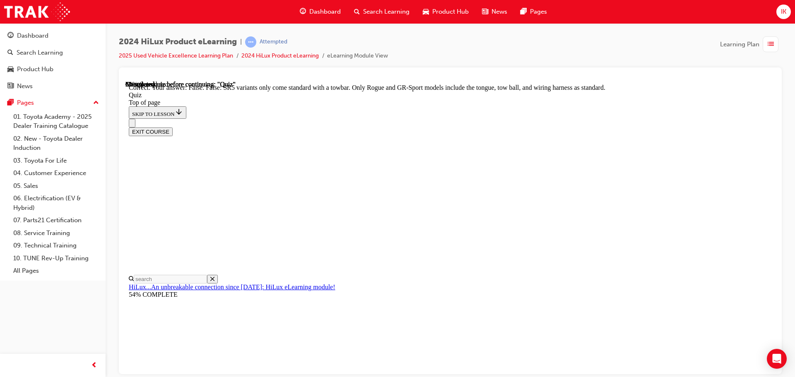
scroll to position [152, 0]
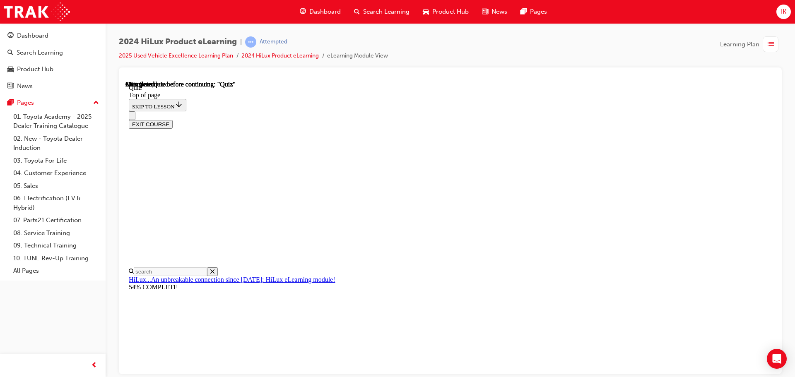
scroll to position [41, 0]
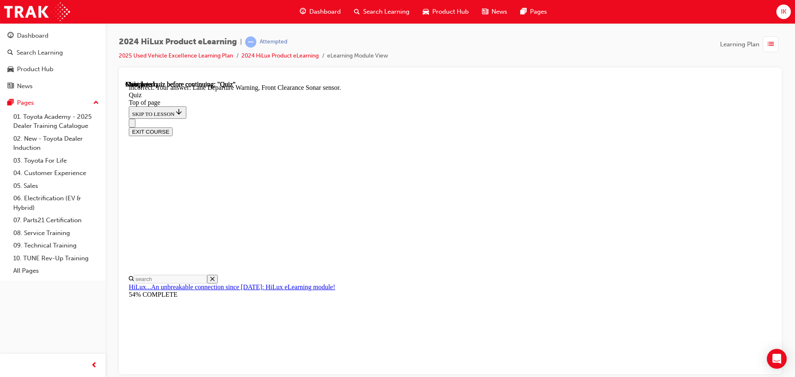
scroll to position [153, 0]
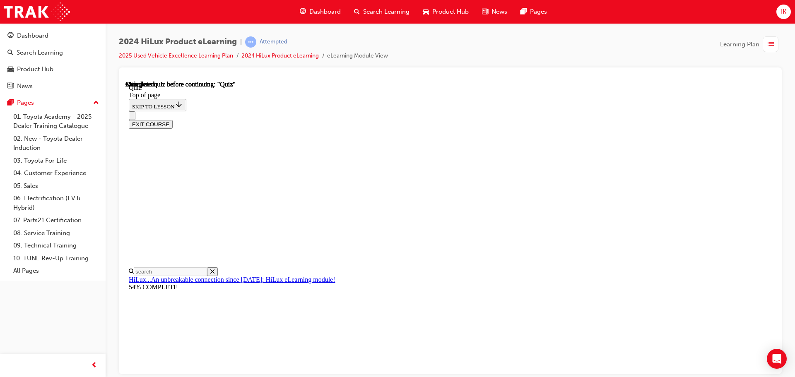
scroll to position [147, 0]
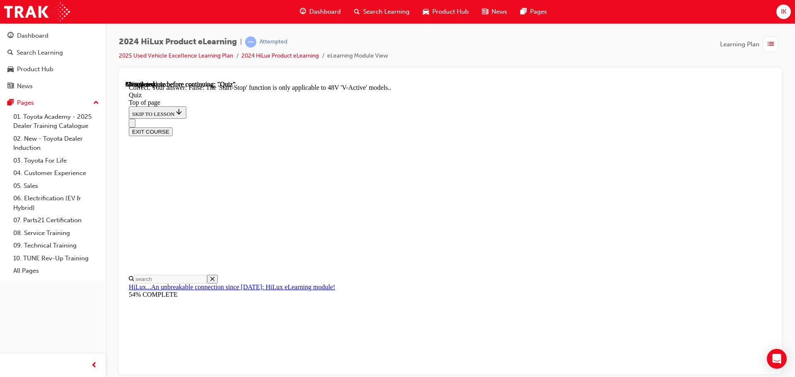
scroll to position [103, 0]
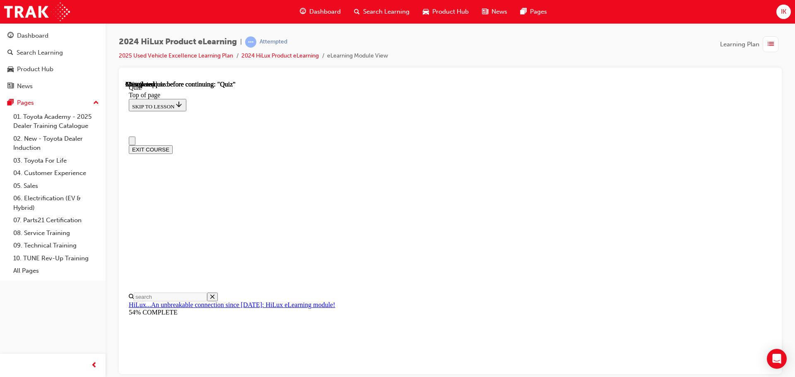
scroll to position [41, 0]
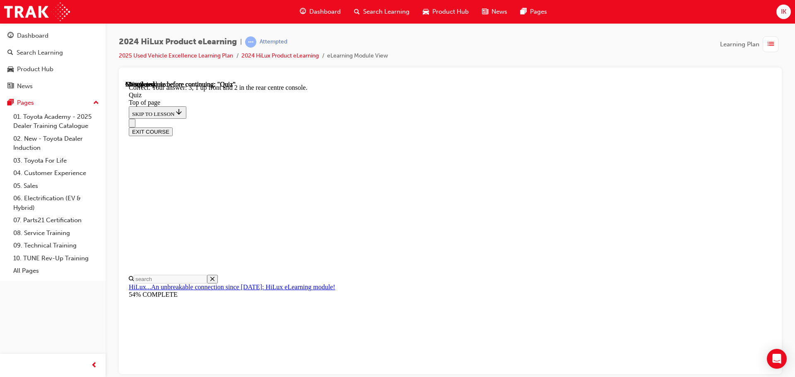
scroll to position [134, 0]
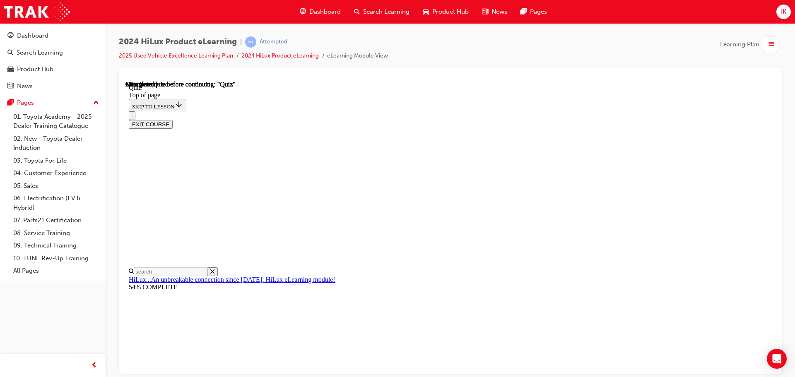
scroll to position [89, 0]
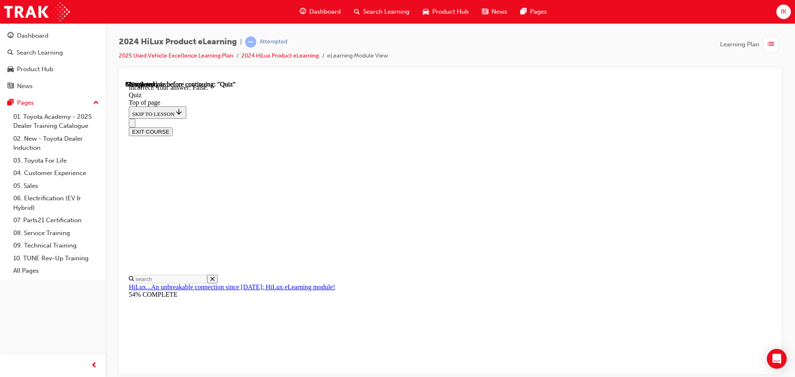
scroll to position [115, 0]
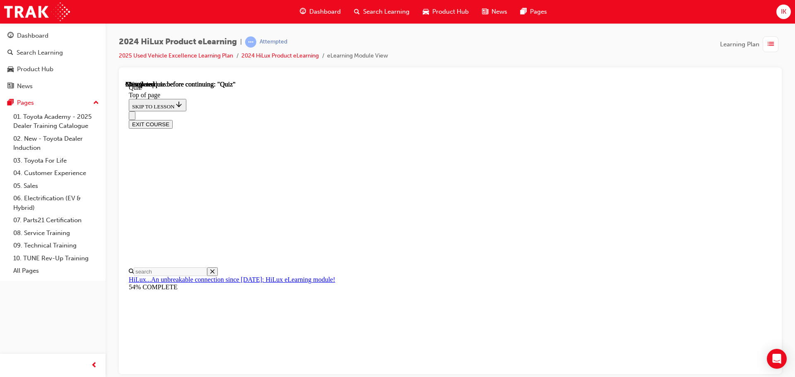
scroll to position [75, 0]
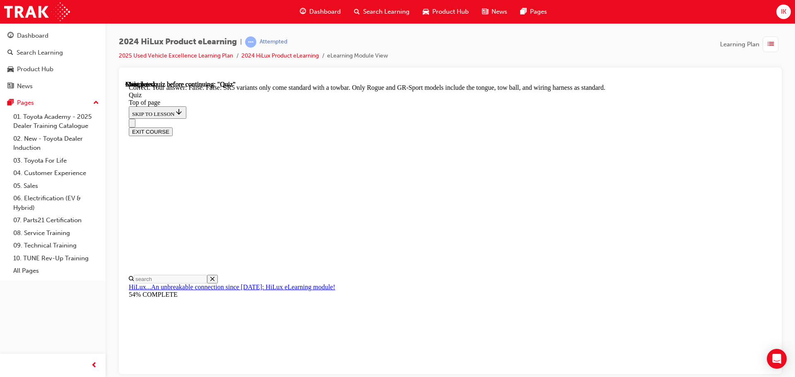
scroll to position [152, 0]
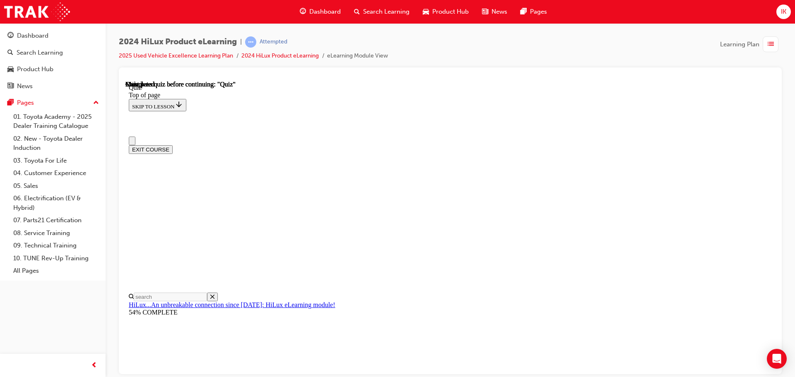
scroll to position [0, 0]
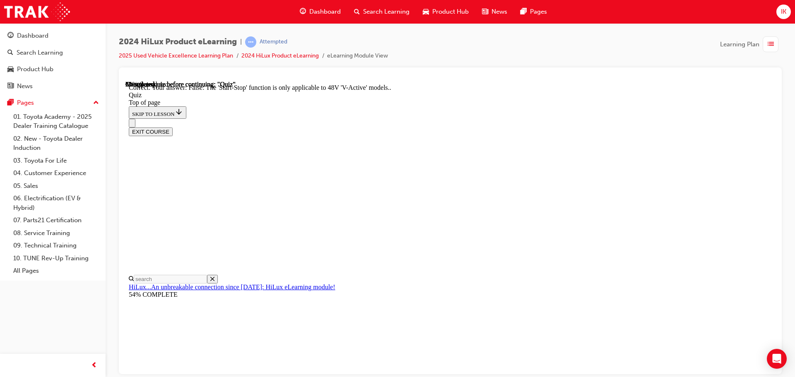
scroll to position [103, 0]
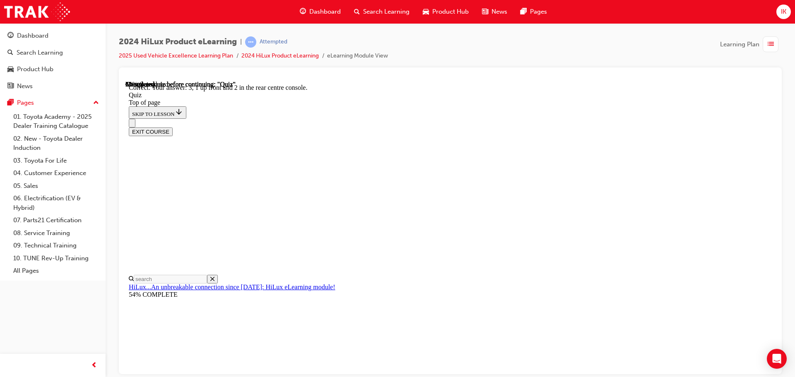
scroll to position [134, 0]
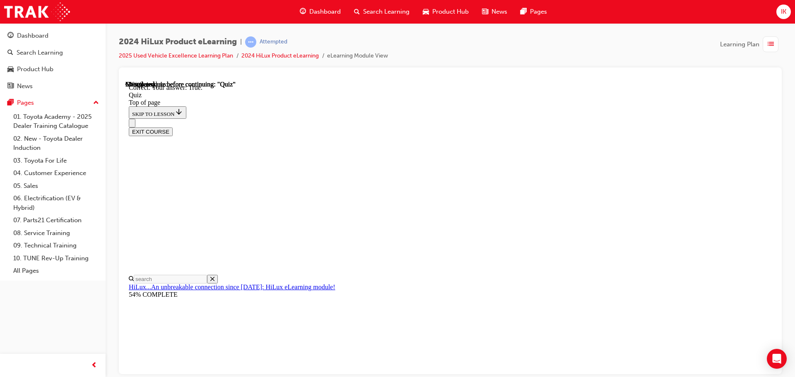
scroll to position [115, 0]
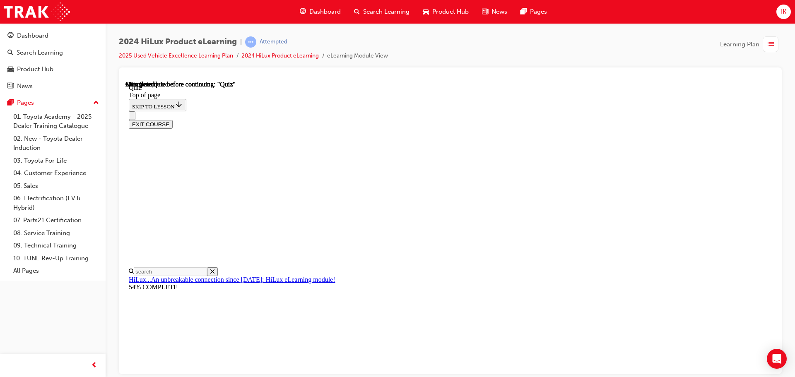
scroll to position [75, 0]
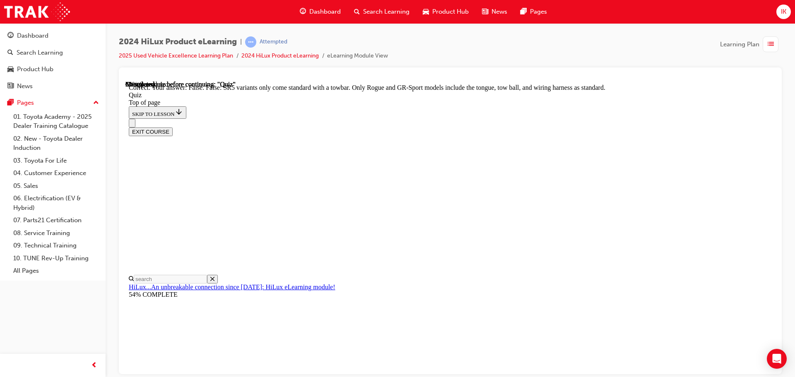
scroll to position [152, 0]
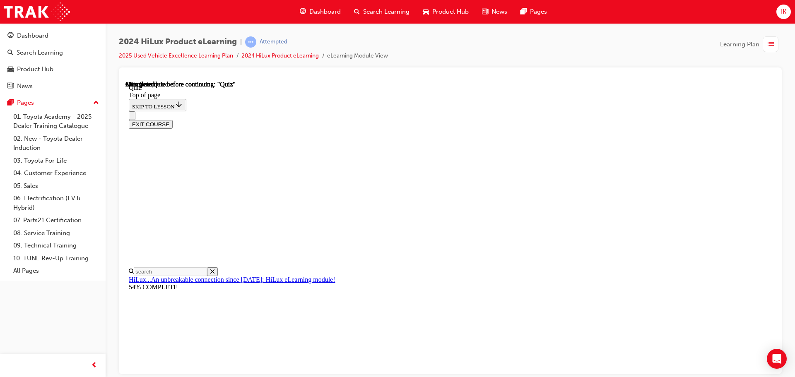
scroll to position [83, 0]
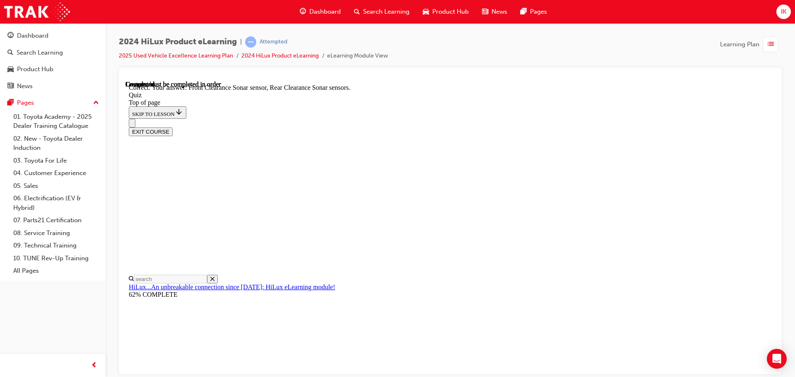
scroll to position [153, 0]
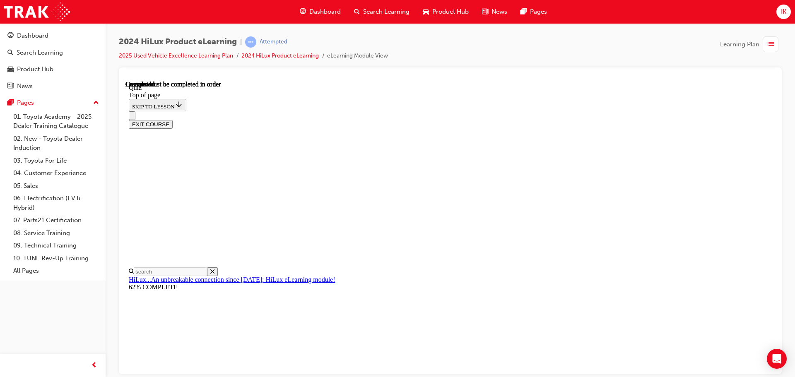
scroll to position [156, 0]
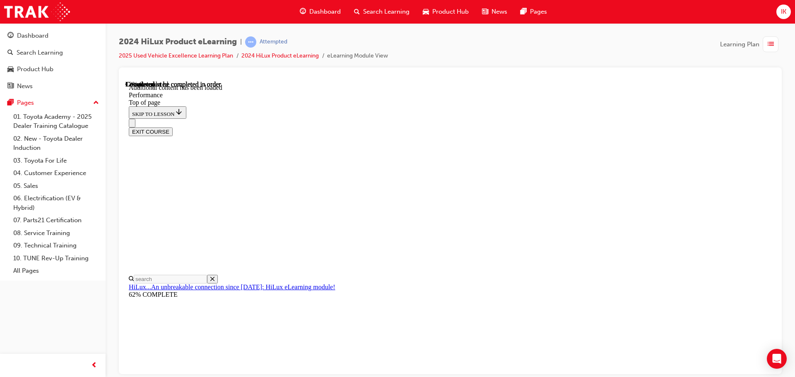
scroll to position [664, 0]
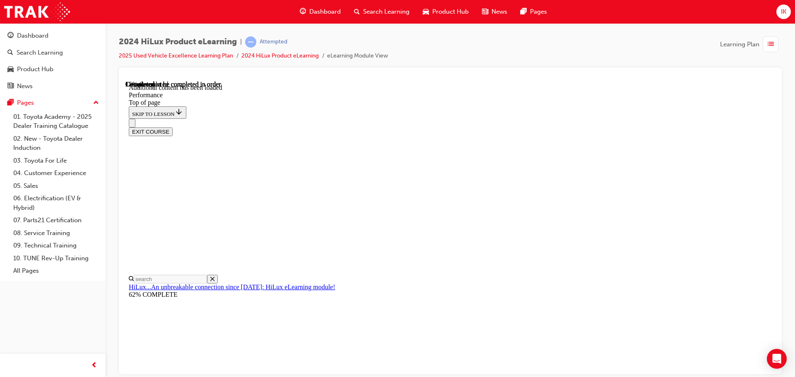
scroll to position [1968, 0]
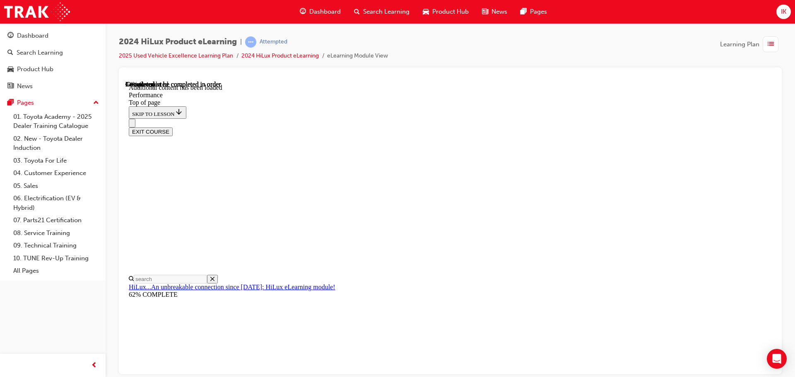
scroll to position [3623, 0]
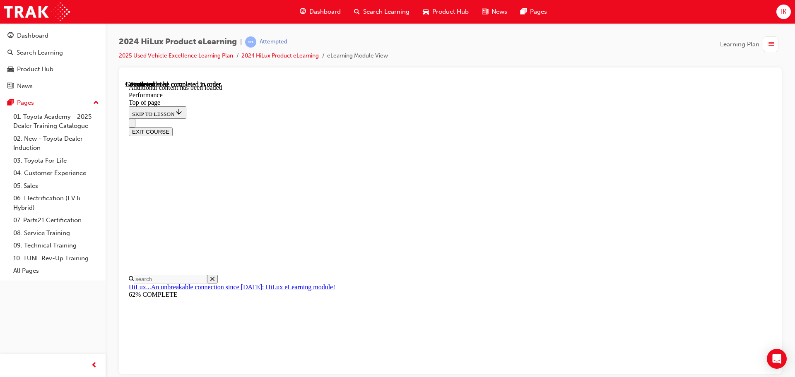
scroll to position [4733, 0]
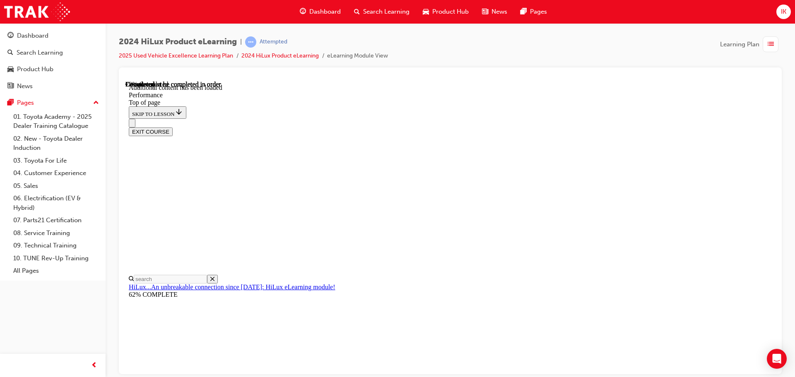
drag, startPoint x: 514, startPoint y: 316, endPoint x: 515, endPoint y: 312, distance: 4.6
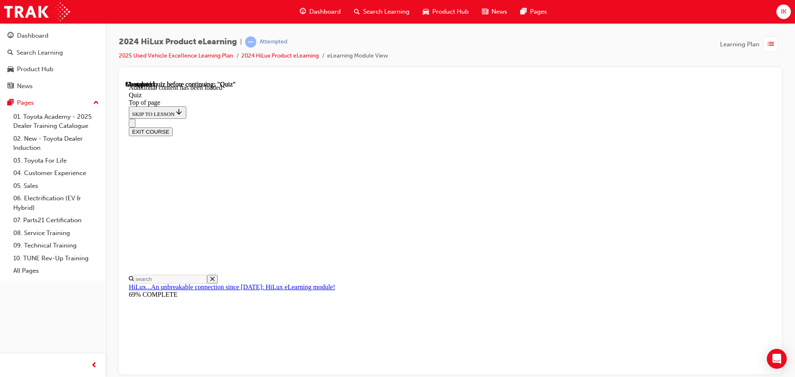
scroll to position [150, 0]
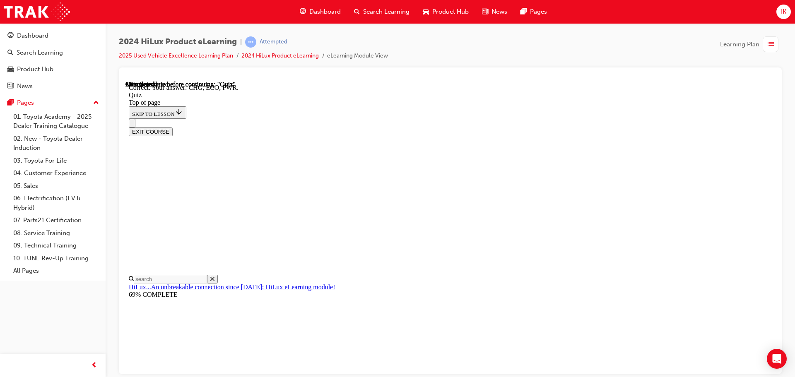
scroll to position [75, 0]
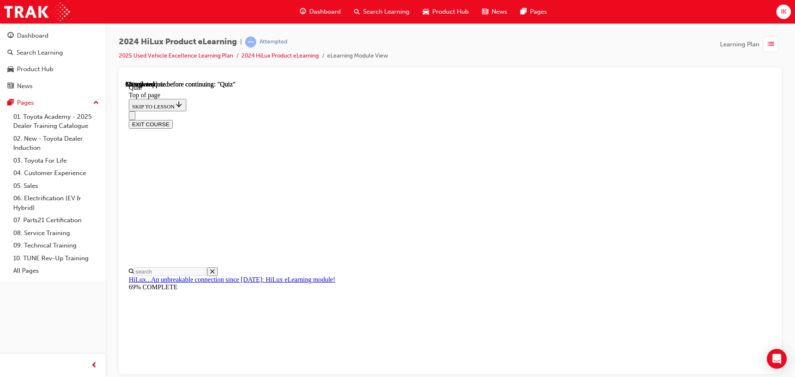
scroll to position [83, 0]
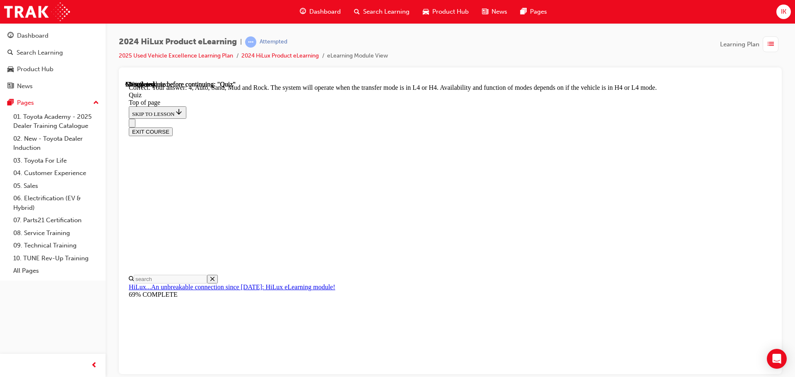
scroll to position [227, 0]
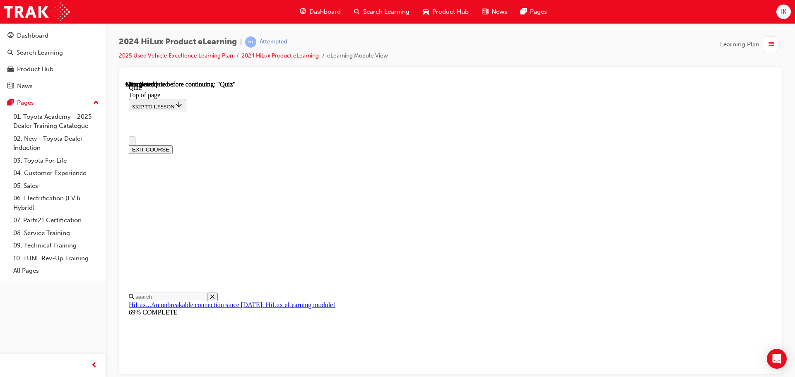
scroll to position [41, 0]
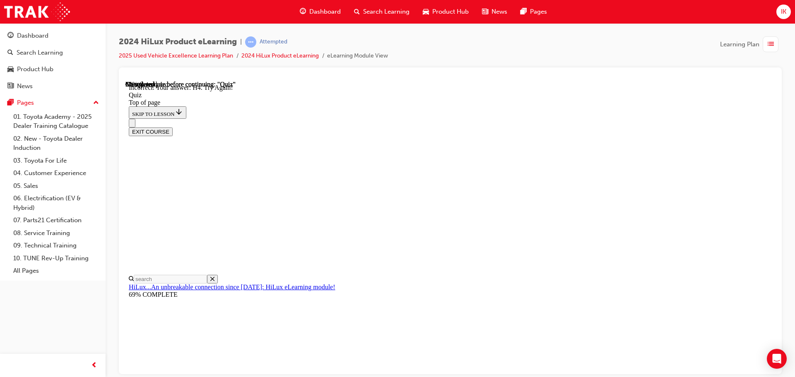
scroll to position [208, 0]
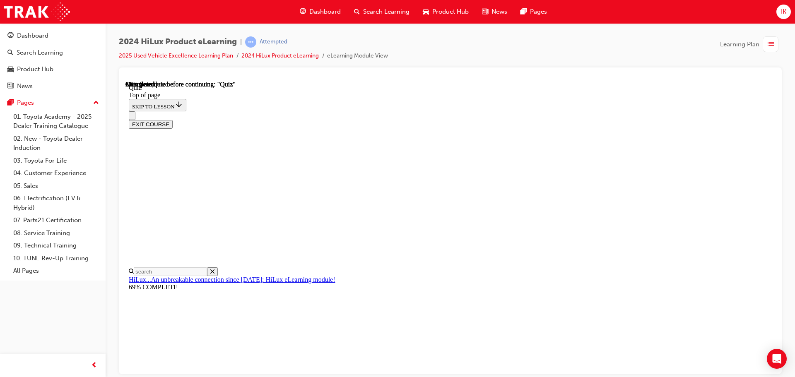
scroll to position [77, 0]
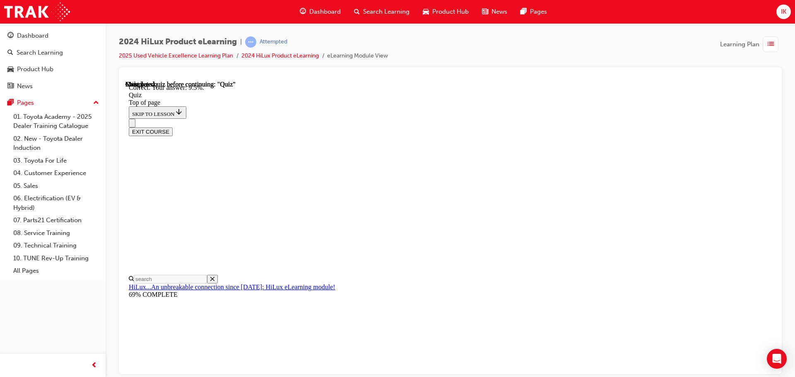
scroll to position [195, 0]
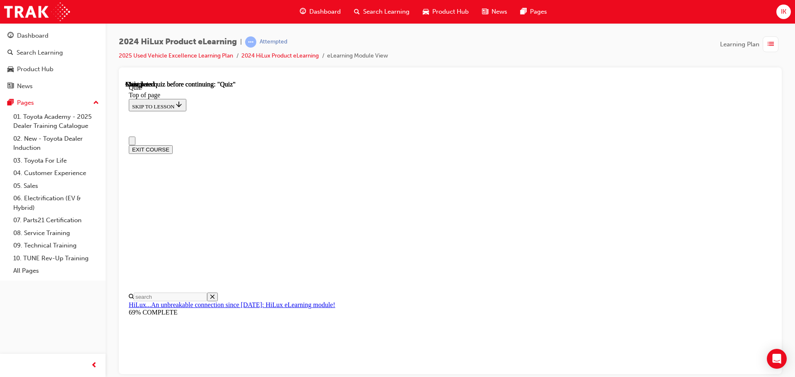
scroll to position [156, 0]
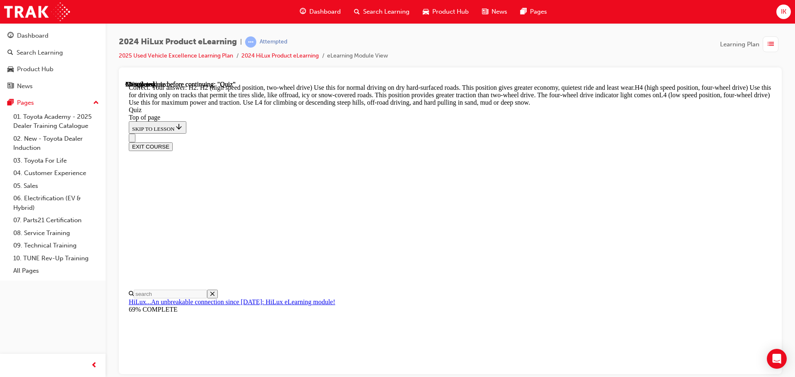
scroll to position [296, 0]
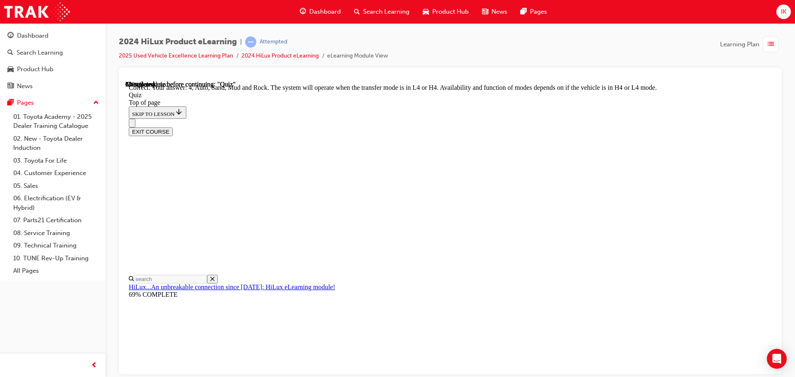
scroll to position [227, 0]
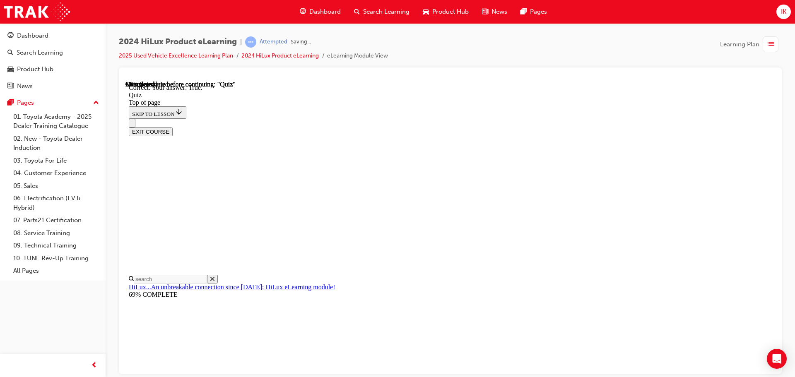
scroll to position [101, 0]
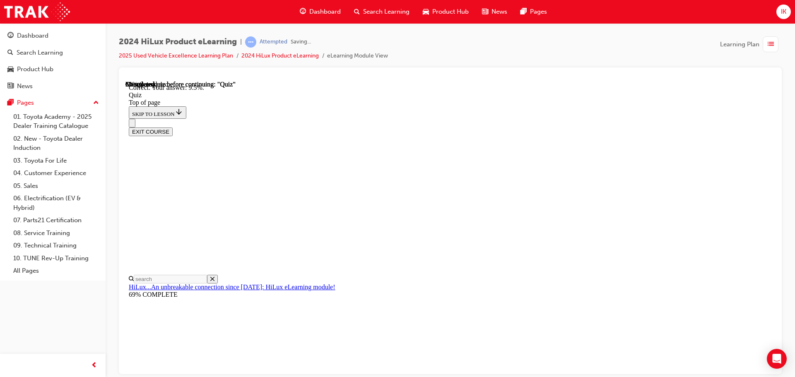
scroll to position [195, 0]
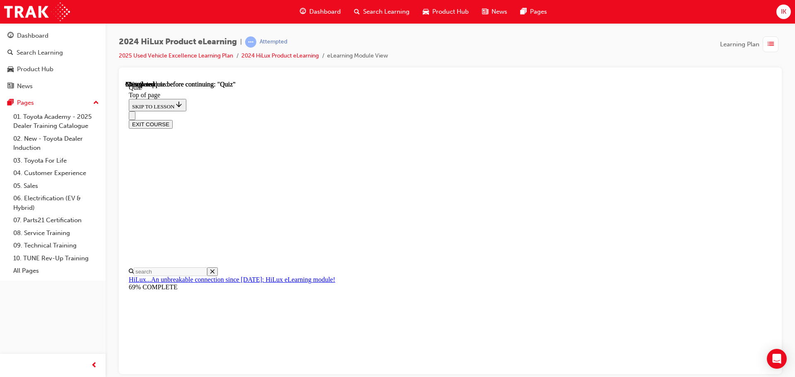
scroll to position [166, 0]
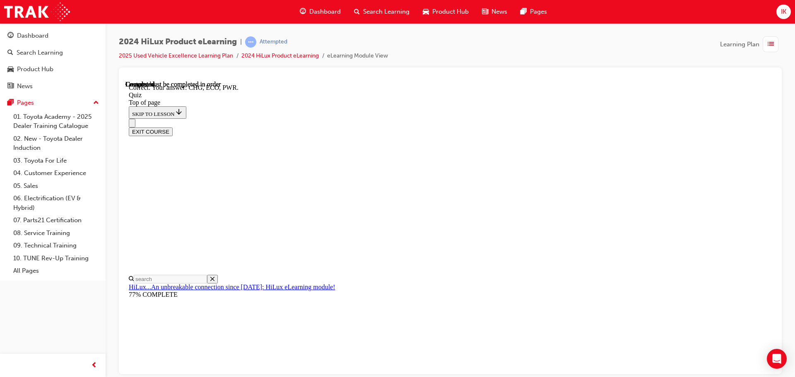
scroll to position [272, 0]
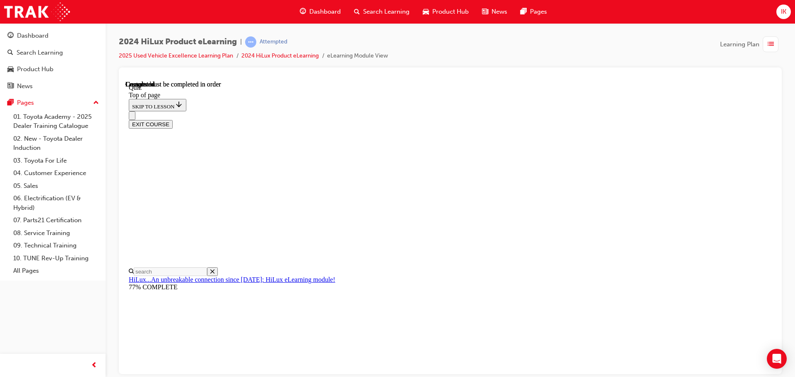
scroll to position [156, 0]
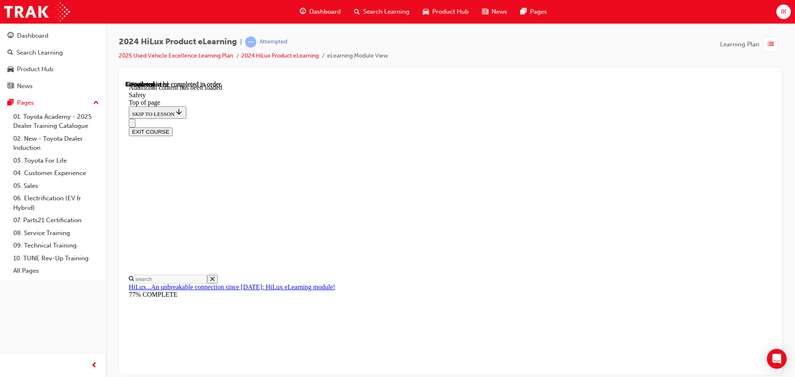
scroll to position [440, 0]
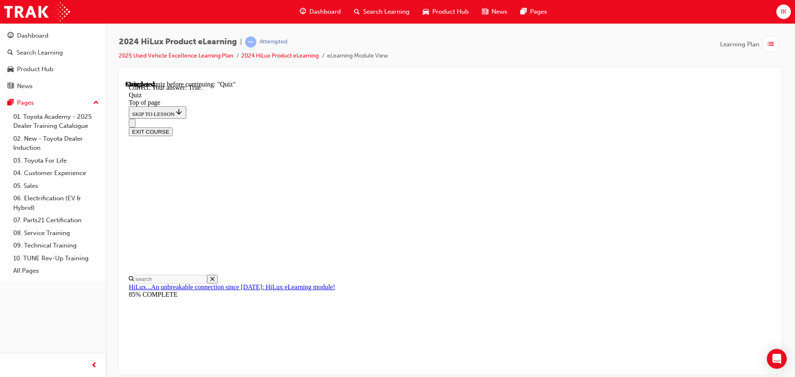
scroll to position [101, 0]
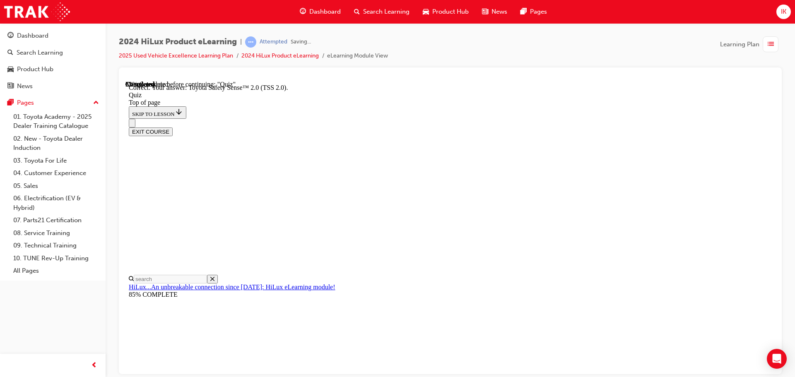
scroll to position [135, 0]
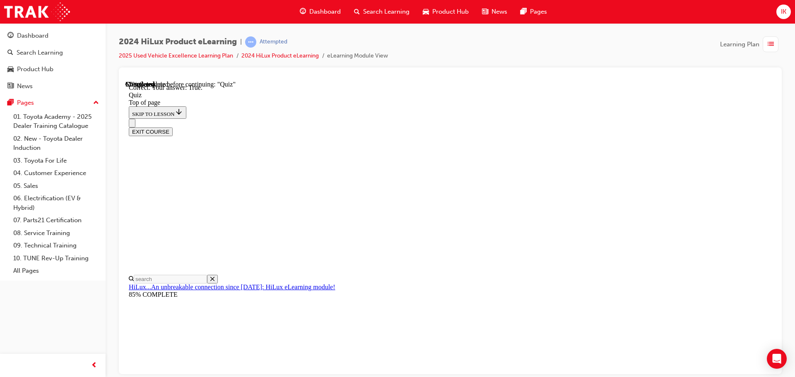
scroll to position [101, 0]
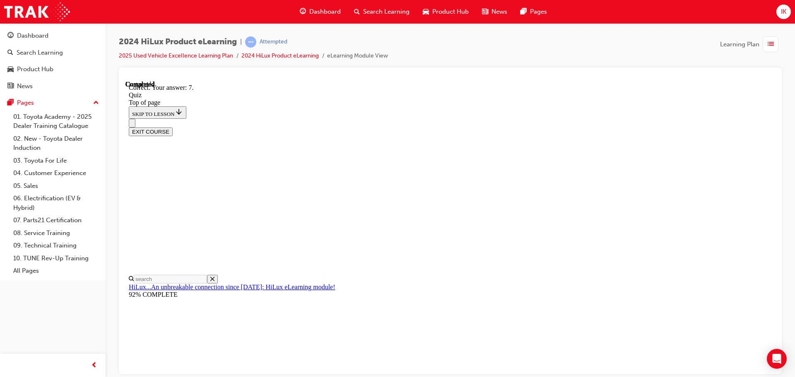
scroll to position [134, 0]
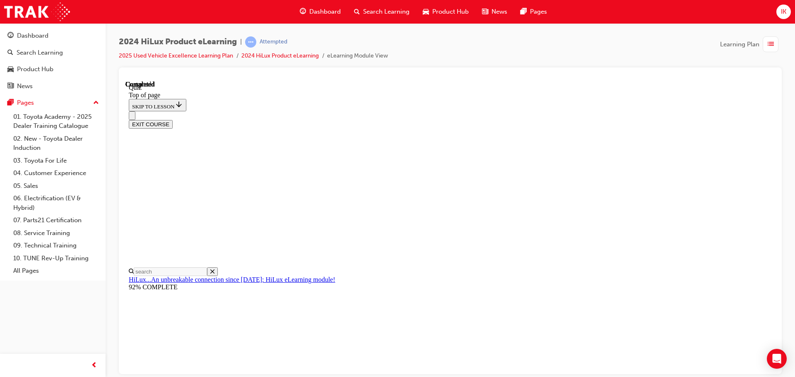
scroll to position [156, 0]
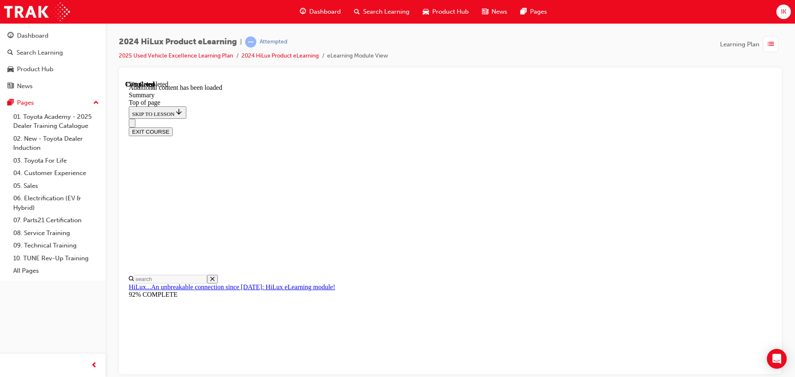
scroll to position [826, 0]
click at [173, 127] on button "EXIT COURSE" at bounding box center [151, 131] width 44 height 9
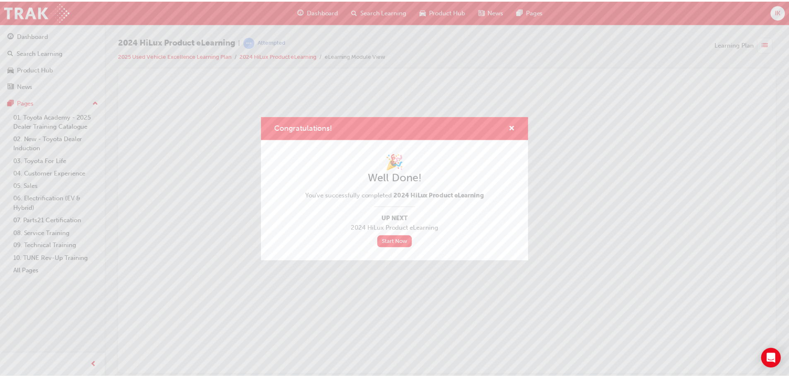
scroll to position [0, 0]
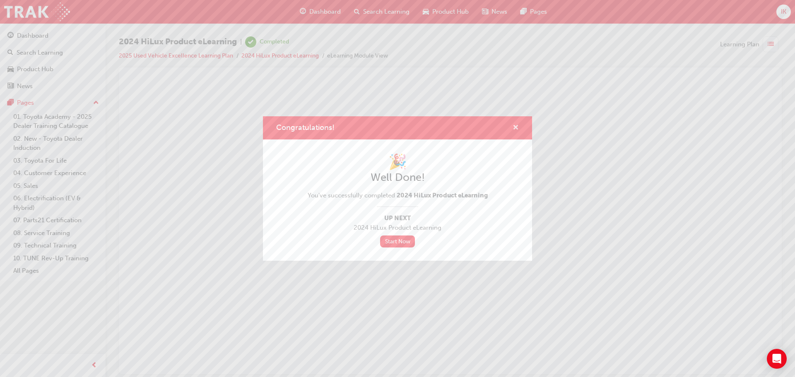
click at [513, 128] on span "cross-icon" at bounding box center [515, 128] width 6 height 7
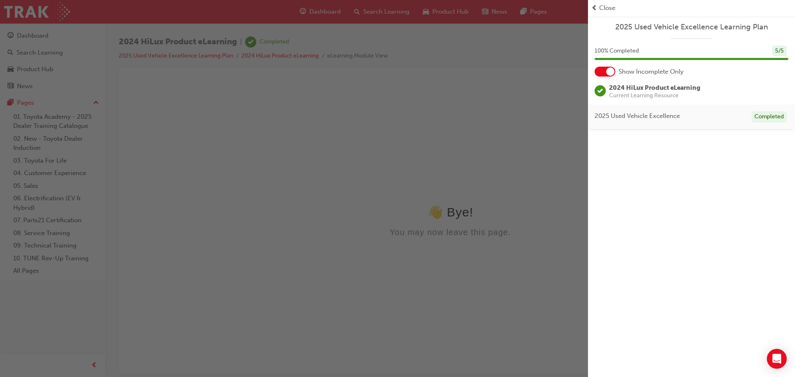
click at [546, 58] on div "button" at bounding box center [294, 188] width 588 height 377
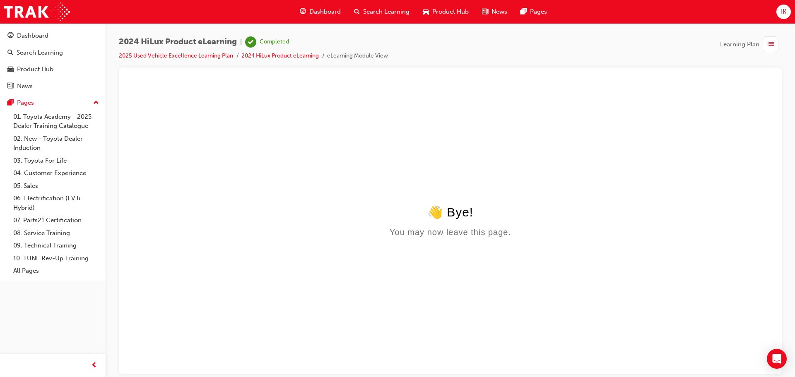
click at [307, 10] on div "Dashboard" at bounding box center [320, 11] width 54 height 17
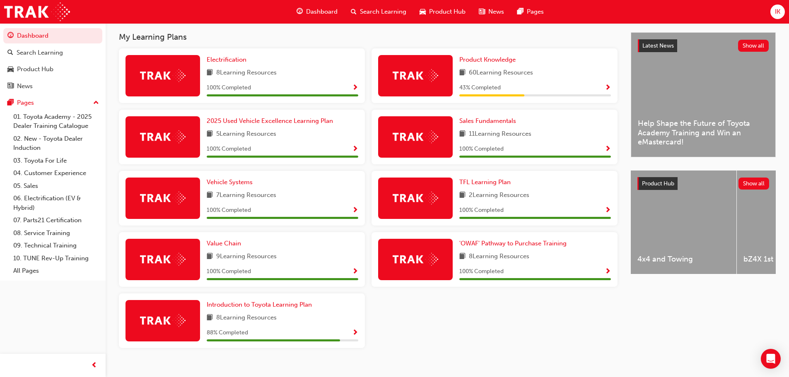
scroll to position [184, 0]
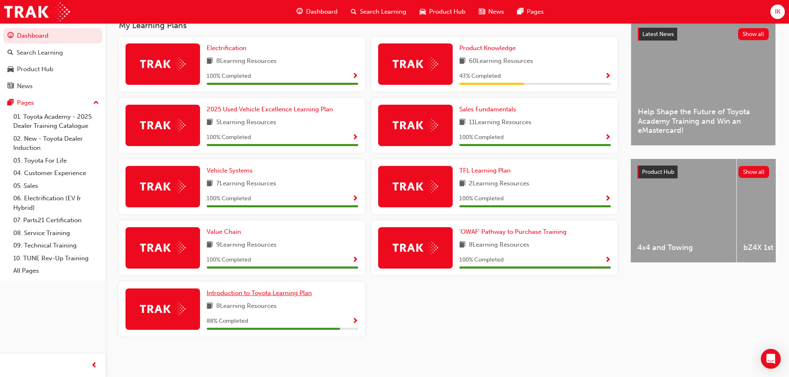
click at [294, 289] on span "Introduction to Toyota Learning Plan" at bounding box center [259, 292] width 105 height 7
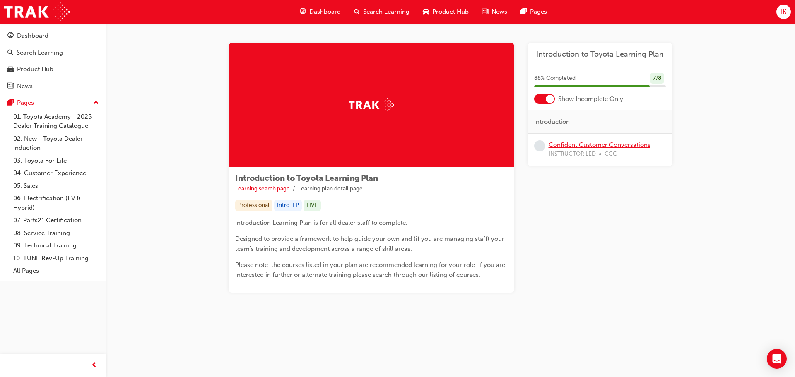
click at [614, 147] on link "Confident Customer Conversations" at bounding box center [599, 144] width 102 height 7
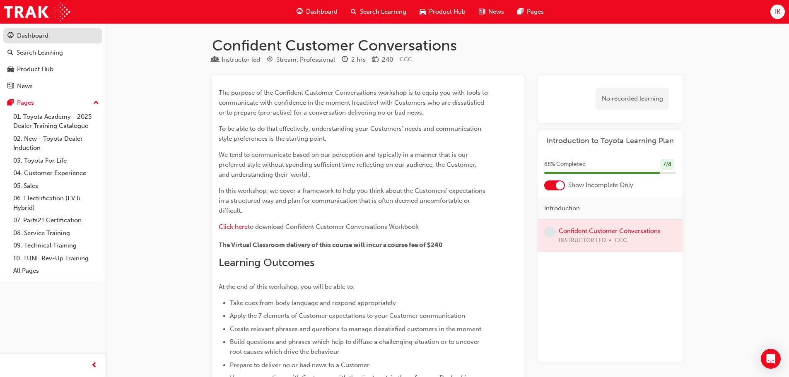
click at [49, 39] on div "Dashboard" at bounding box center [52, 36] width 91 height 10
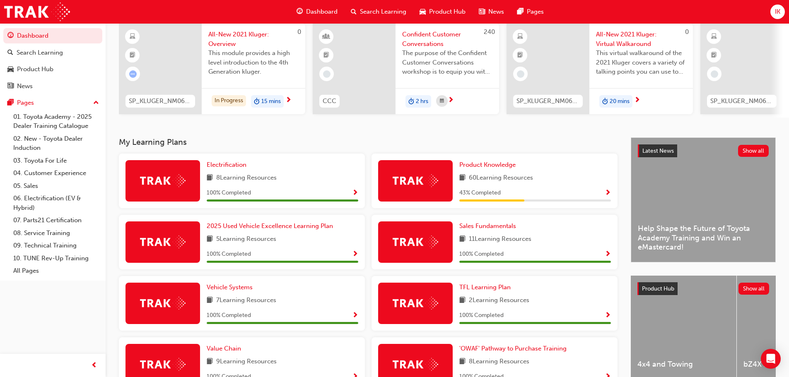
scroll to position [60, 0]
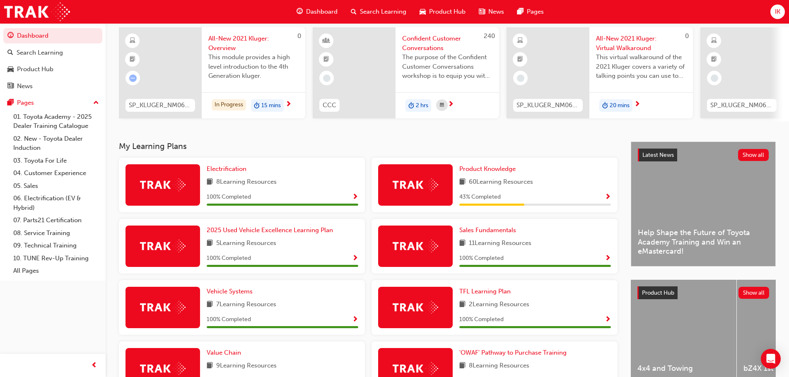
click at [474, 167] on div "Product Knowledge 60 Learning Resources 43 % Completed" at bounding box center [494, 185] width 246 height 55
click at [475, 169] on span "Product Knowledge" at bounding box center [487, 168] width 56 height 7
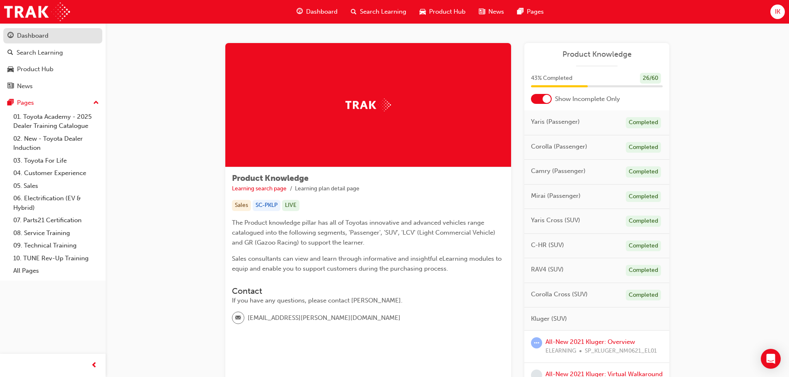
click at [50, 35] on div "Dashboard" at bounding box center [52, 36] width 91 height 10
